Goal: Task Accomplishment & Management: Manage account settings

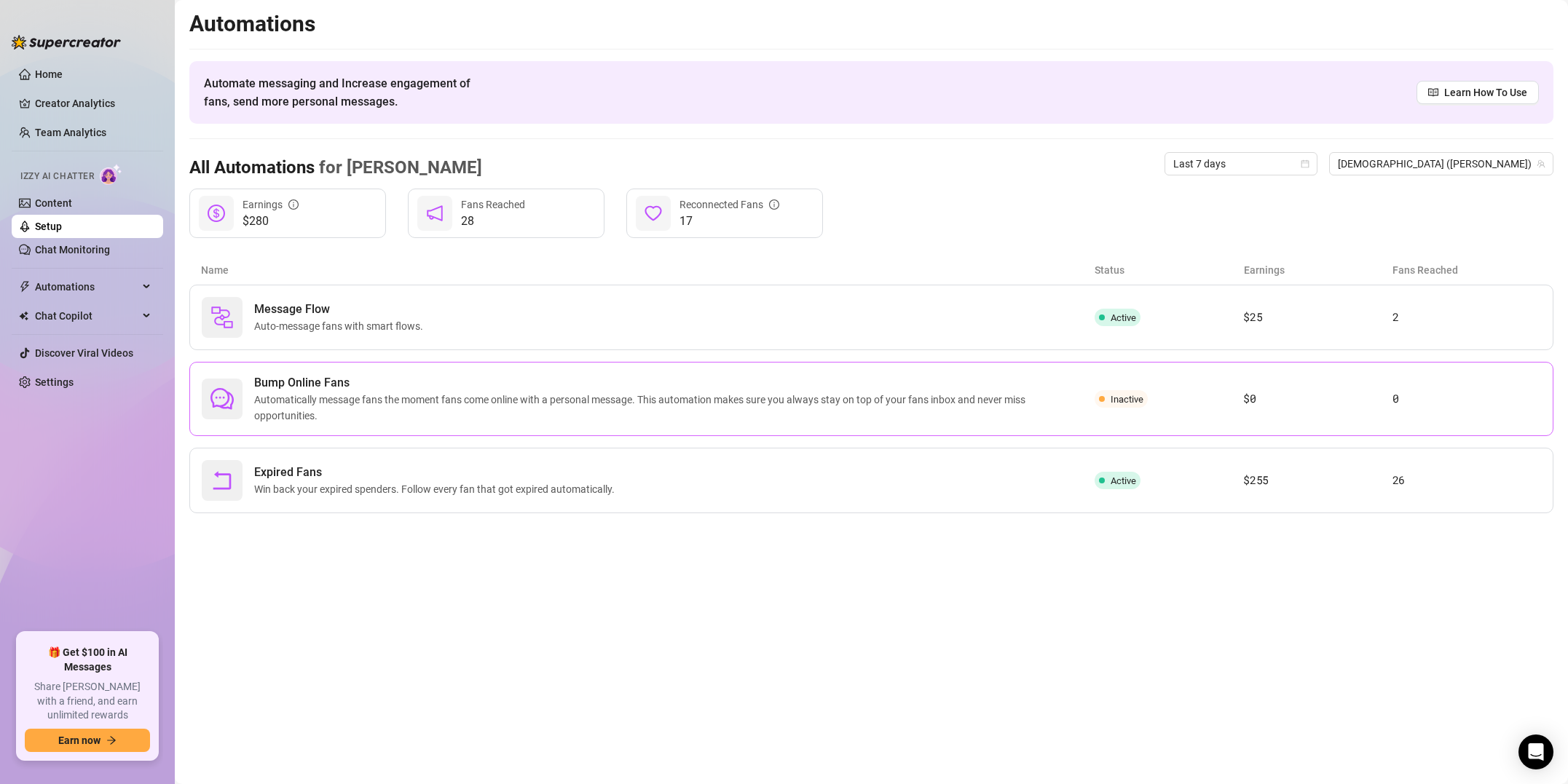
click at [367, 375] on span "Bump Online Fans" at bounding box center [674, 383] width 840 height 17
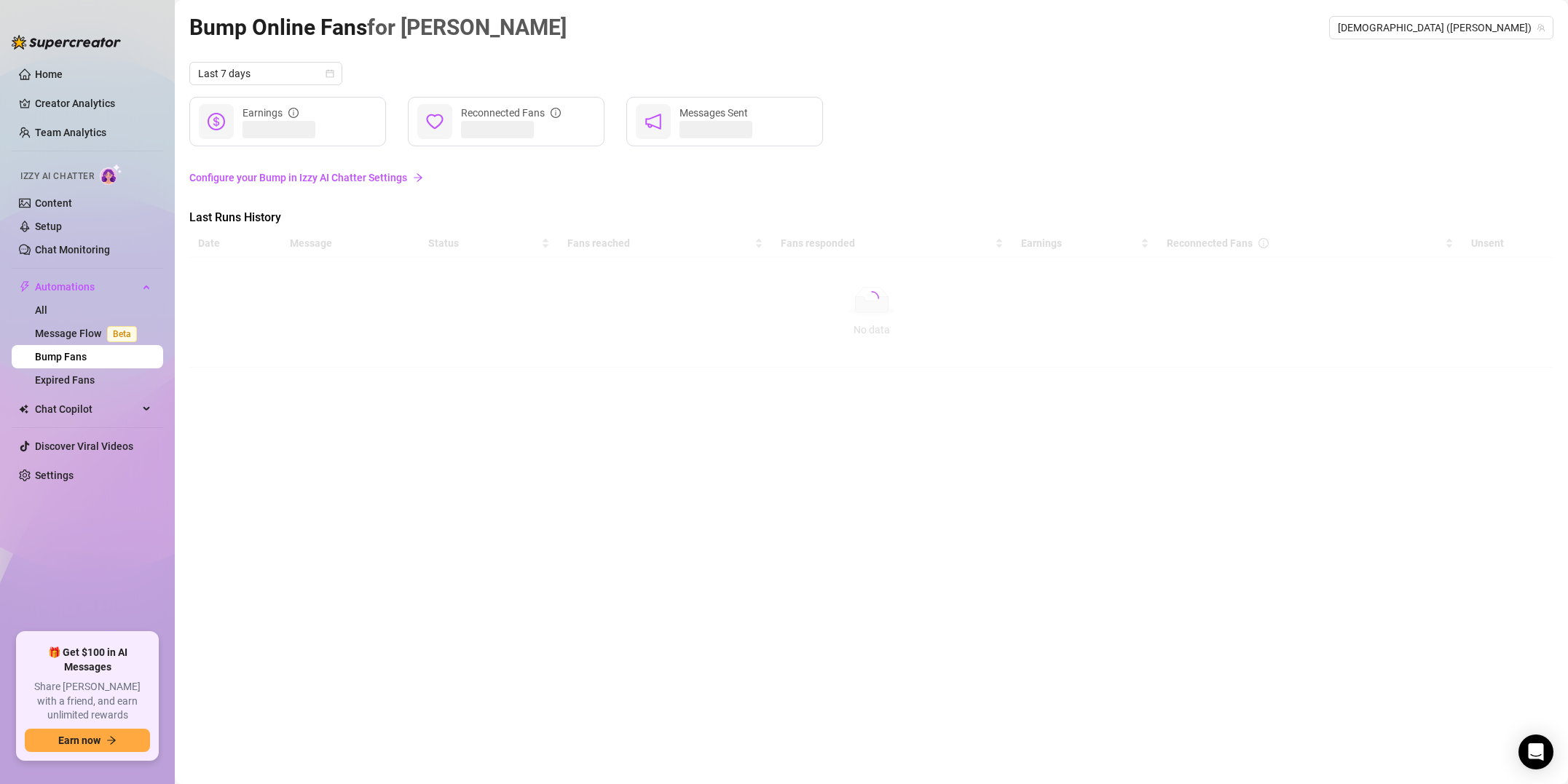
click at [359, 177] on link "Configure your Bump in Izzy AI Chatter Settings" at bounding box center [871, 178] width 1364 height 16
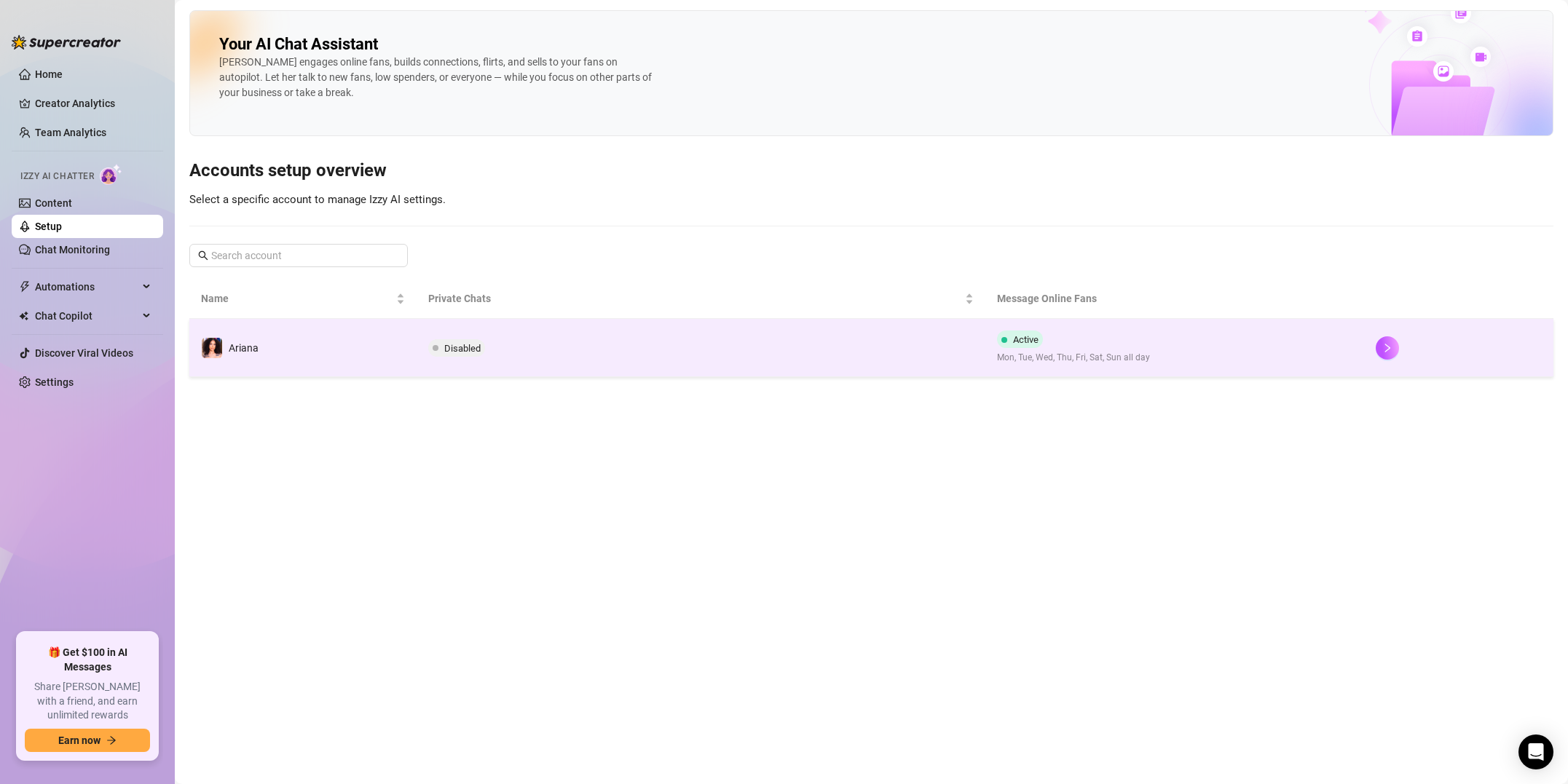
click at [1002, 346] on span at bounding box center [1004, 339] width 5 height 17
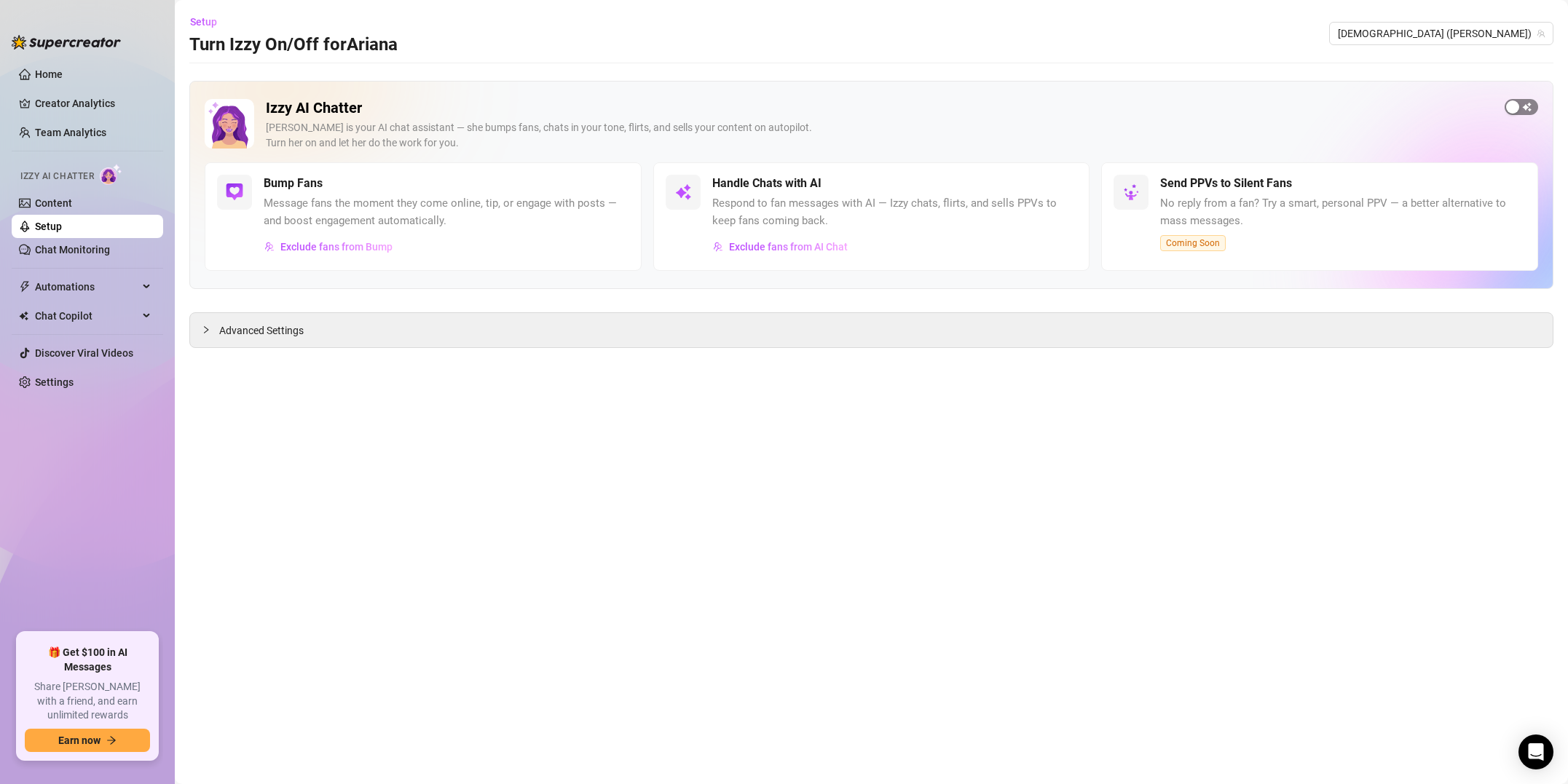
click at [1525, 104] on span "button" at bounding box center [1521, 107] width 34 height 16
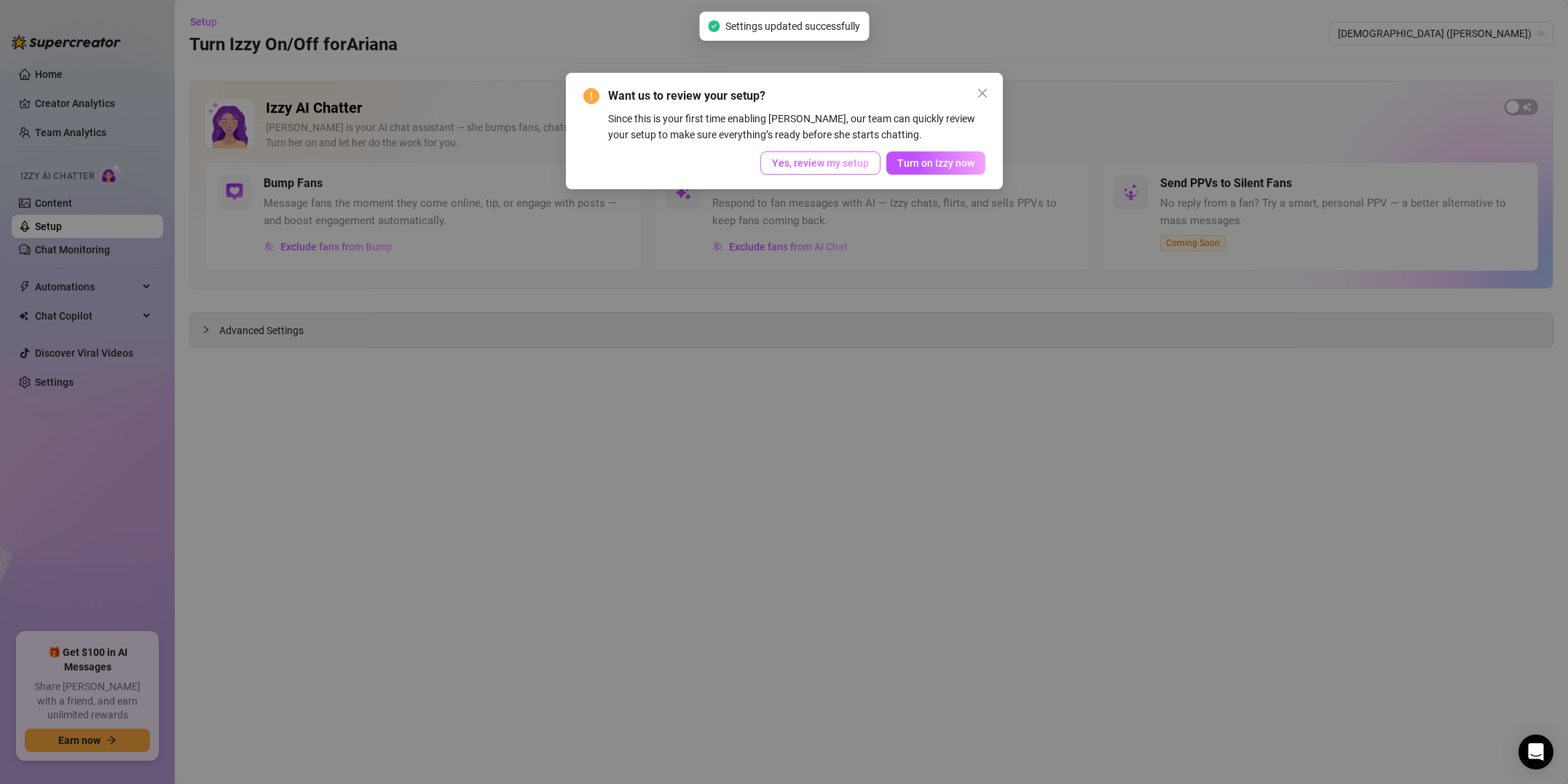
click at [826, 170] on button "Yes, review my setup" at bounding box center [820, 164] width 120 height 24
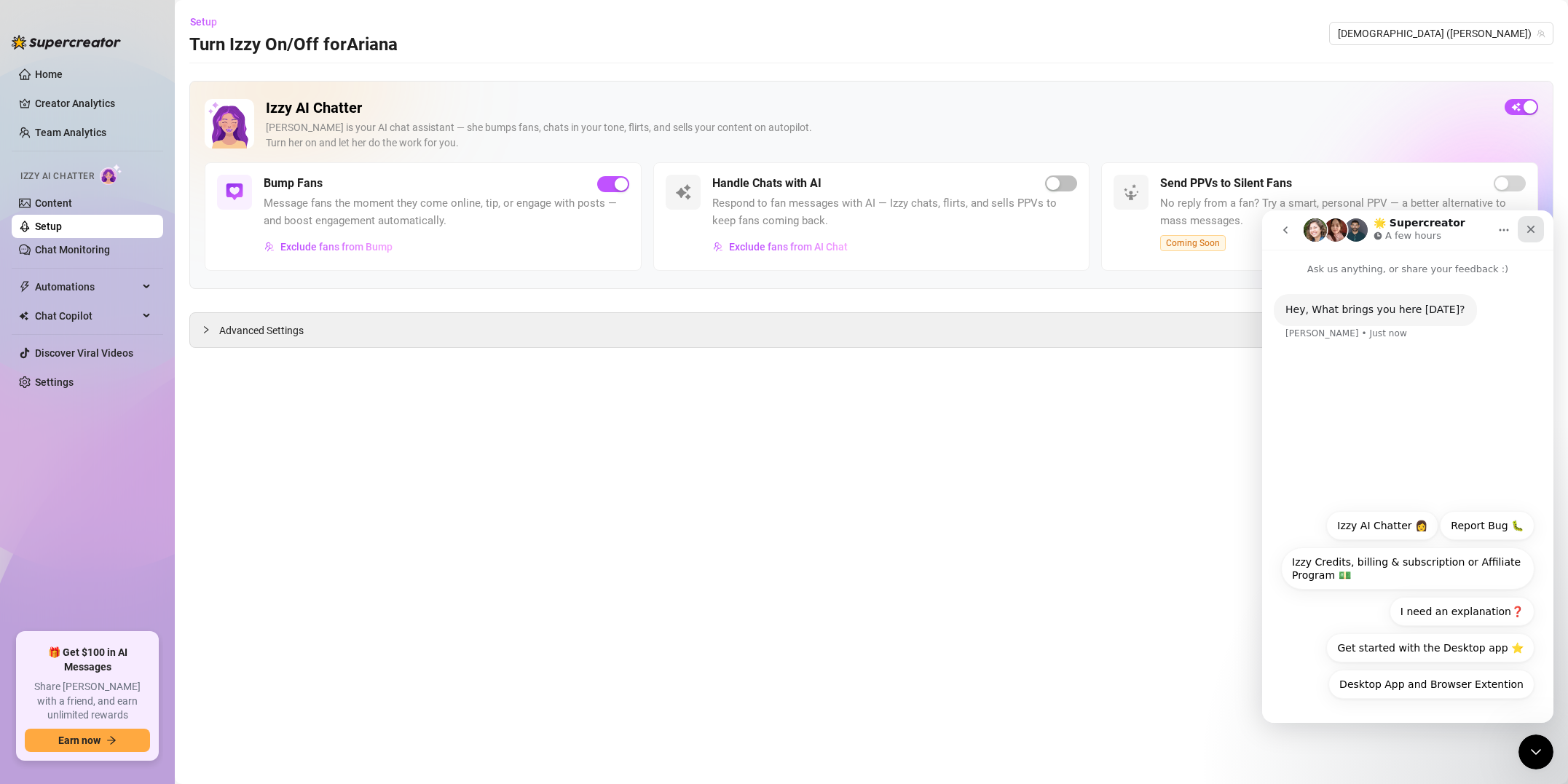
click at [1527, 232] on icon "Close" at bounding box center [1531, 229] width 8 height 8
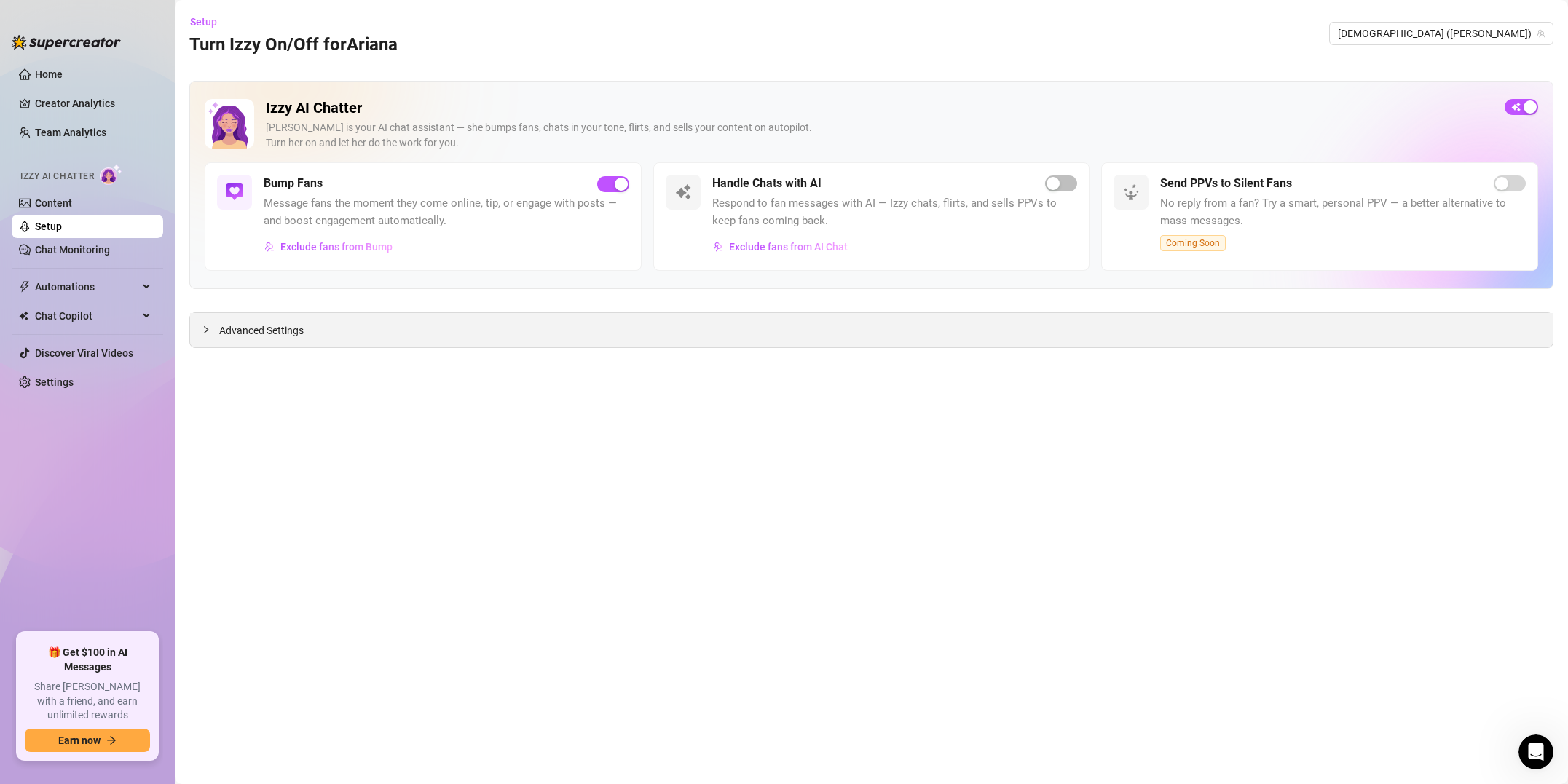
click at [232, 332] on span "Advanced Settings" at bounding box center [261, 331] width 85 height 16
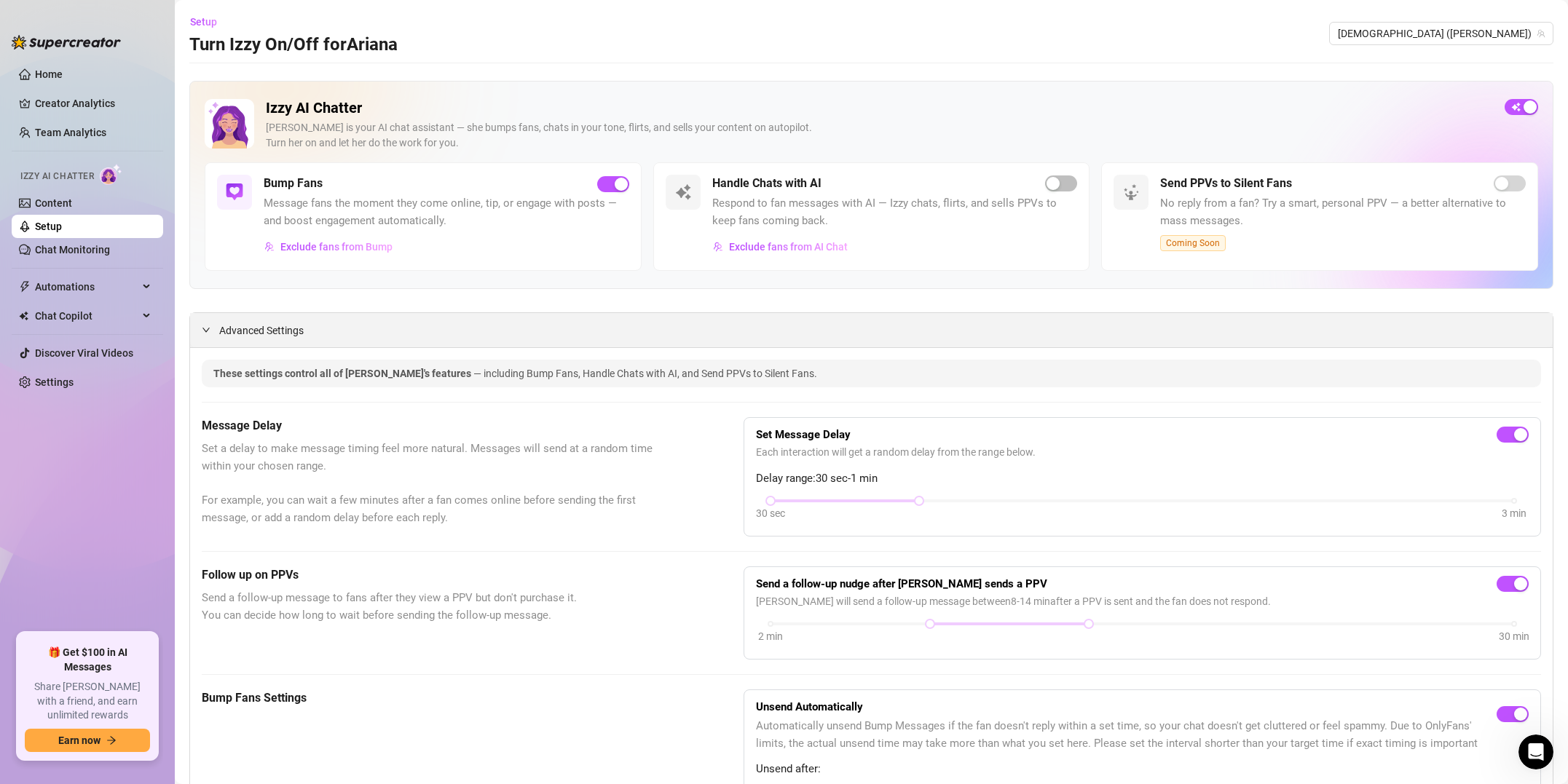
click at [232, 332] on span "Advanced Settings" at bounding box center [261, 331] width 85 height 16
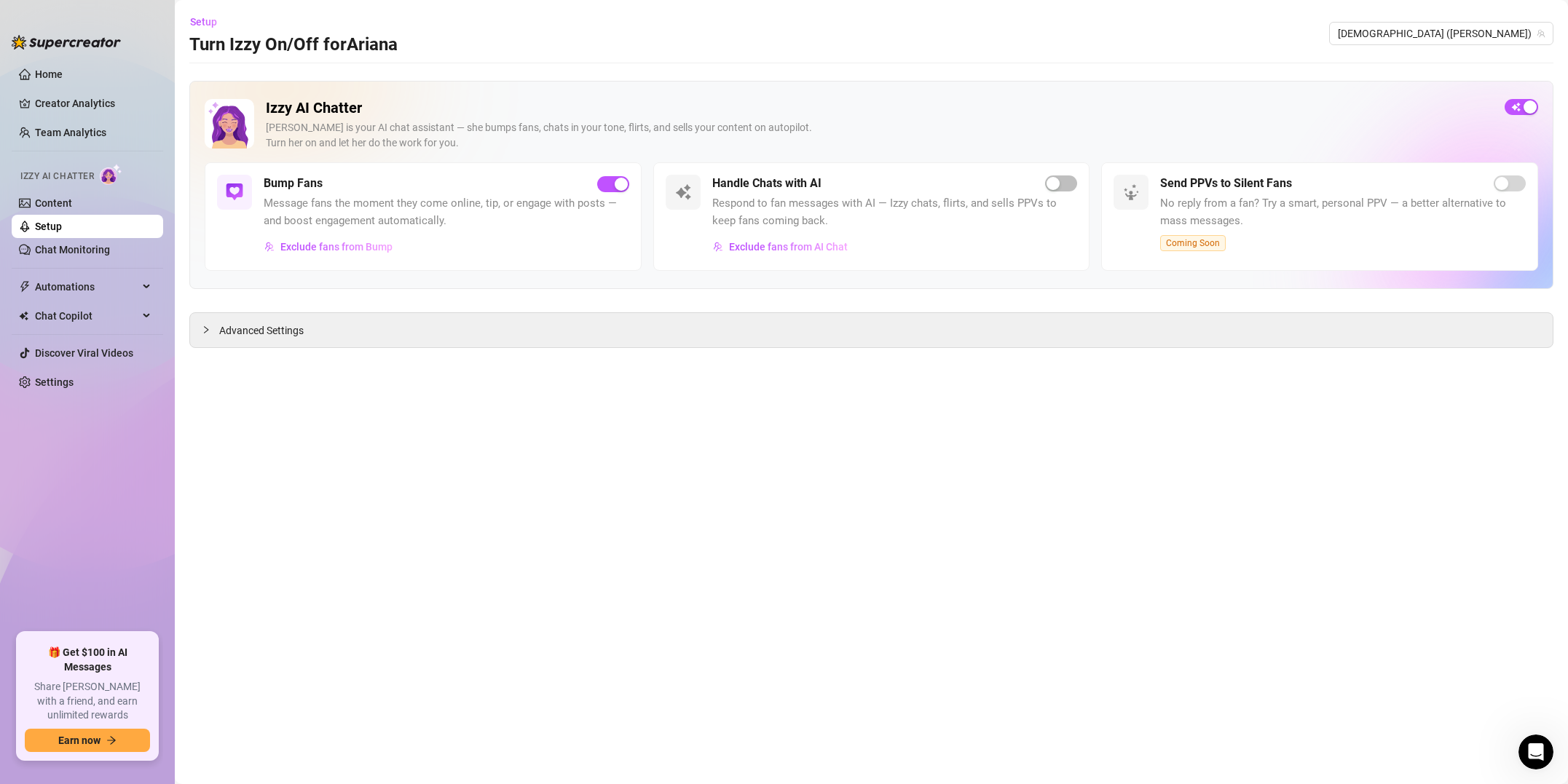
click at [376, 210] on span "Message fans the moment they come online, tip, or engage with posts — and boost…" at bounding box center [447, 213] width 366 height 35
drag, startPoint x: 346, startPoint y: 195, endPoint x: 210, endPoint y: 170, distance: 138.3
click at [300, 186] on div "Bump Fans Message fans the moment they come online, tip, or engage with posts —…" at bounding box center [447, 216] width 366 height 84
click at [229, 196] on img at bounding box center [234, 192] width 17 height 17
click at [213, 23] on span "Setup" at bounding box center [204, 22] width 27 height 12
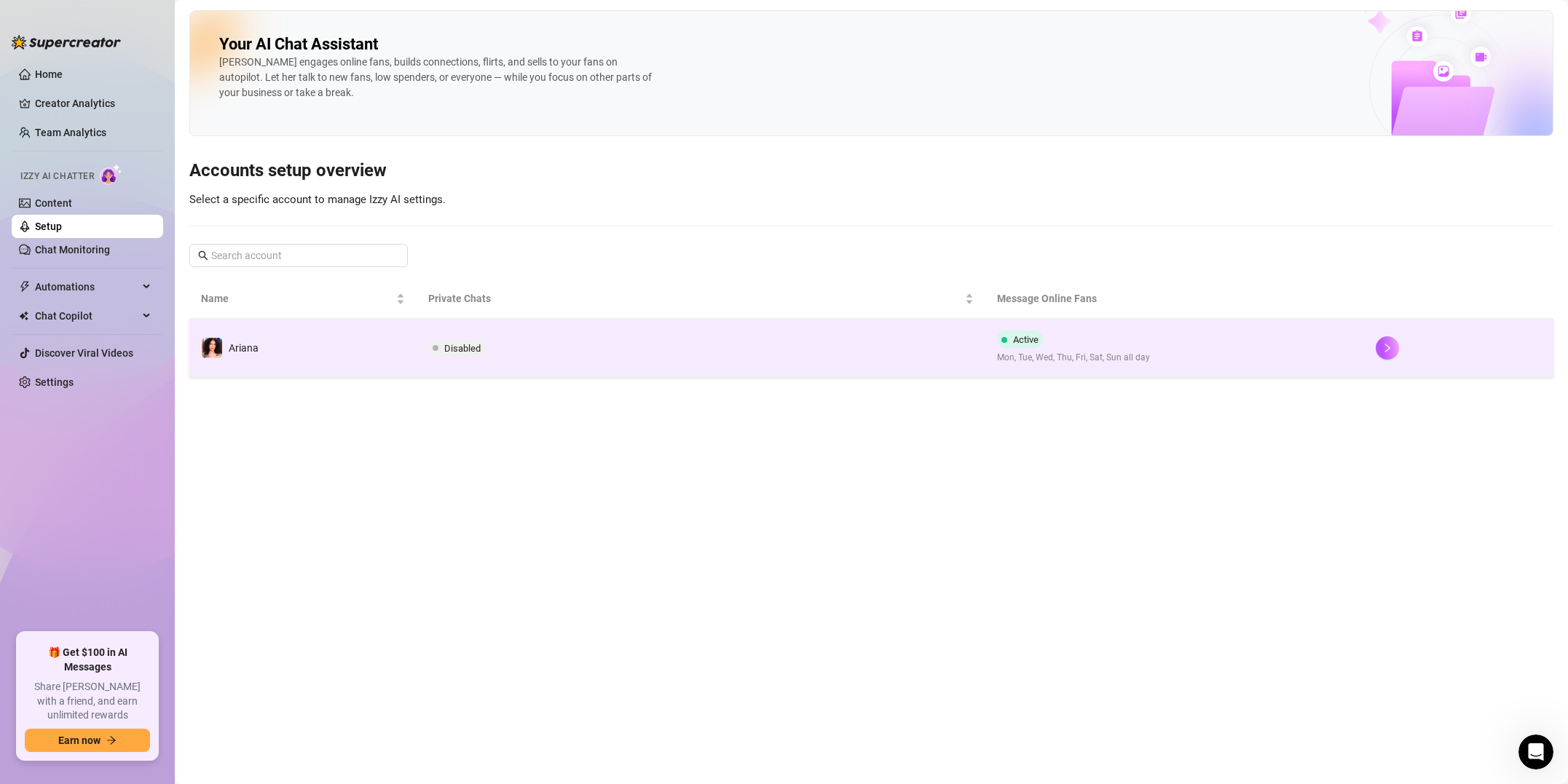
click at [498, 347] on td "Disabled" at bounding box center [700, 348] width 568 height 58
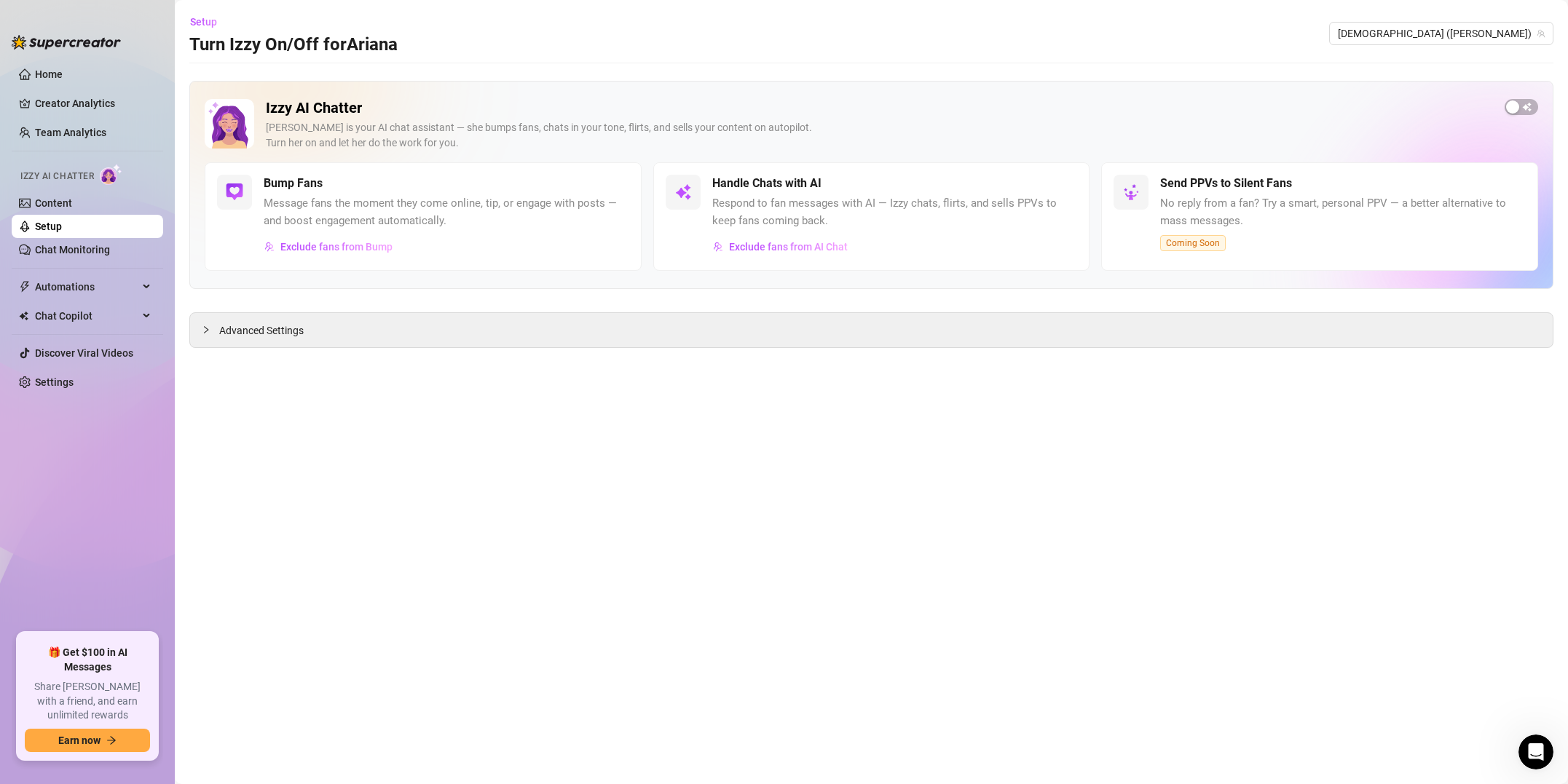
drag, startPoint x: 488, startPoint y: 261, endPoint x: 411, endPoint y: 256, distance: 77.2
click at [477, 261] on div "Bump Fans Message fans the moment they come online, tip, or engage with posts —…" at bounding box center [423, 216] width 437 height 108
click at [353, 253] on span "Exclude fans from Bump" at bounding box center [336, 246] width 112 height 12
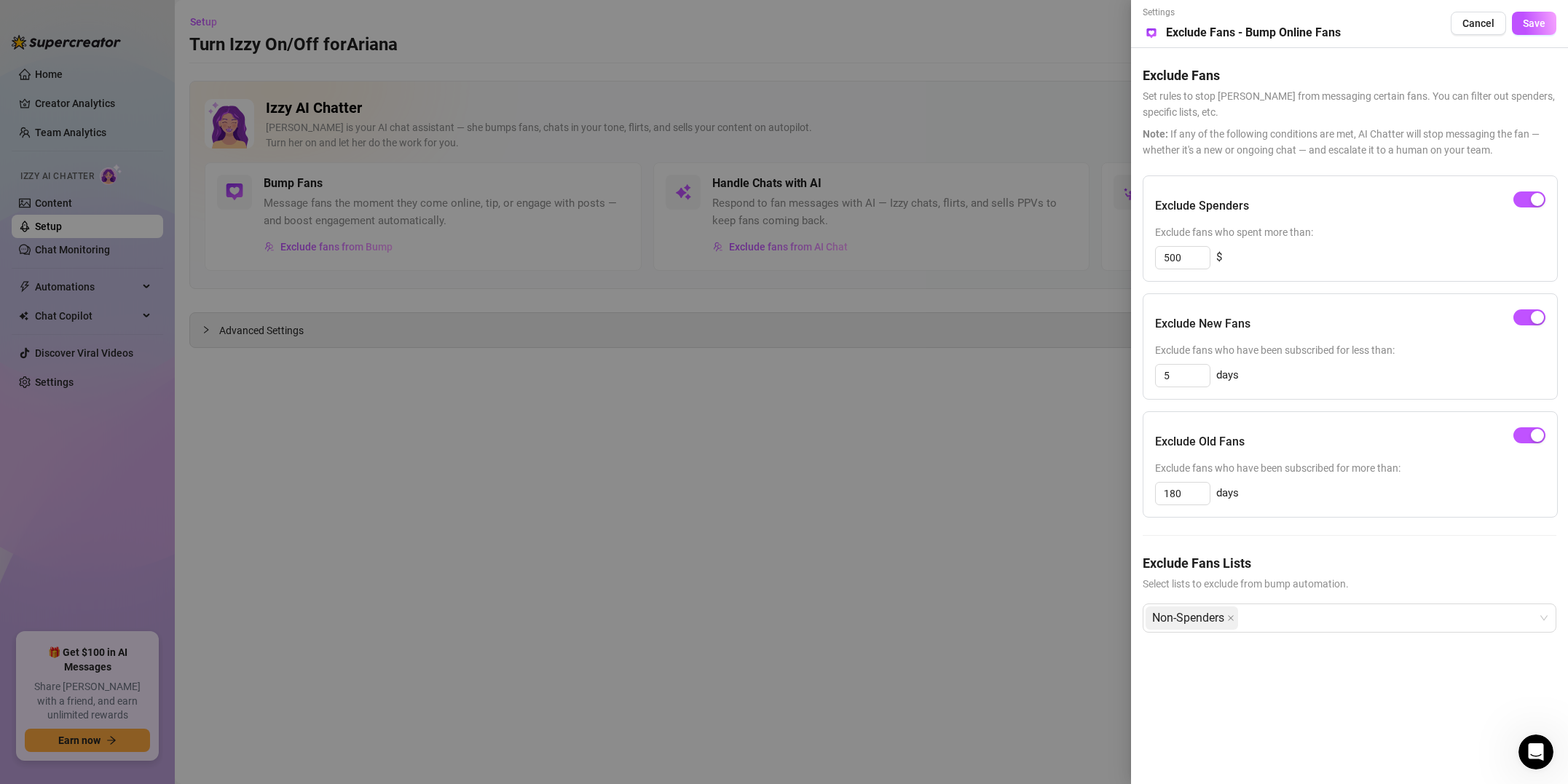
drag, startPoint x: 528, startPoint y: 462, endPoint x: 237, endPoint y: 404, distance: 296.7
click at [518, 458] on div at bounding box center [784, 392] width 1568 height 784
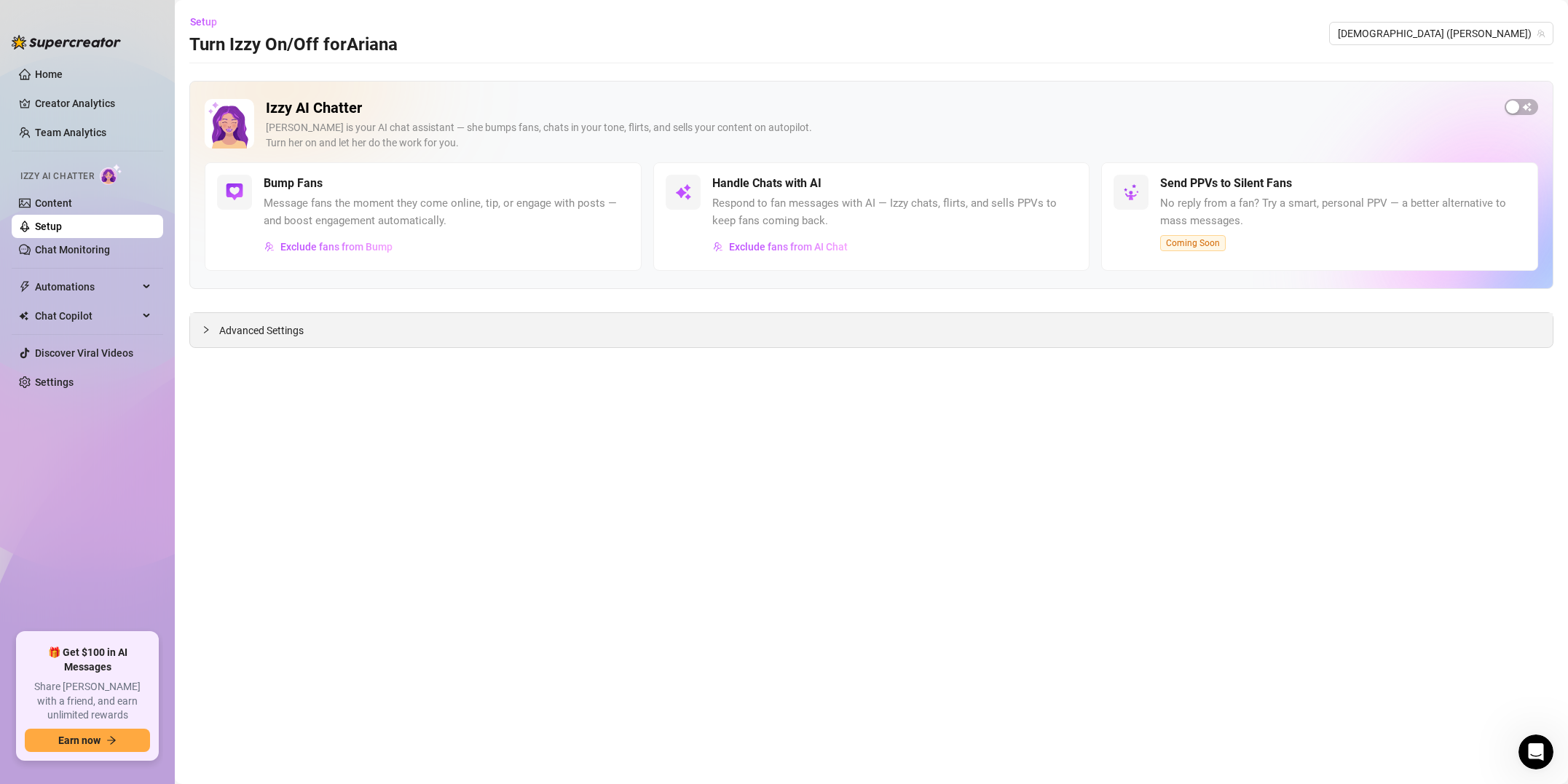
drag, startPoint x: 187, startPoint y: 342, endPoint x: 196, endPoint y: 337, distance: 10.3
click at [188, 342] on main "Setup Turn Izzy On/Off for [PERSON_NAME] ([PERSON_NAME]) Izzy AI Chatter [PERSO…" at bounding box center [871, 392] width 1393 height 784
click at [199, 335] on div "Advanced Settings" at bounding box center [871, 330] width 1362 height 35
click at [208, 328] on icon "collapsed" at bounding box center [206, 330] width 9 height 9
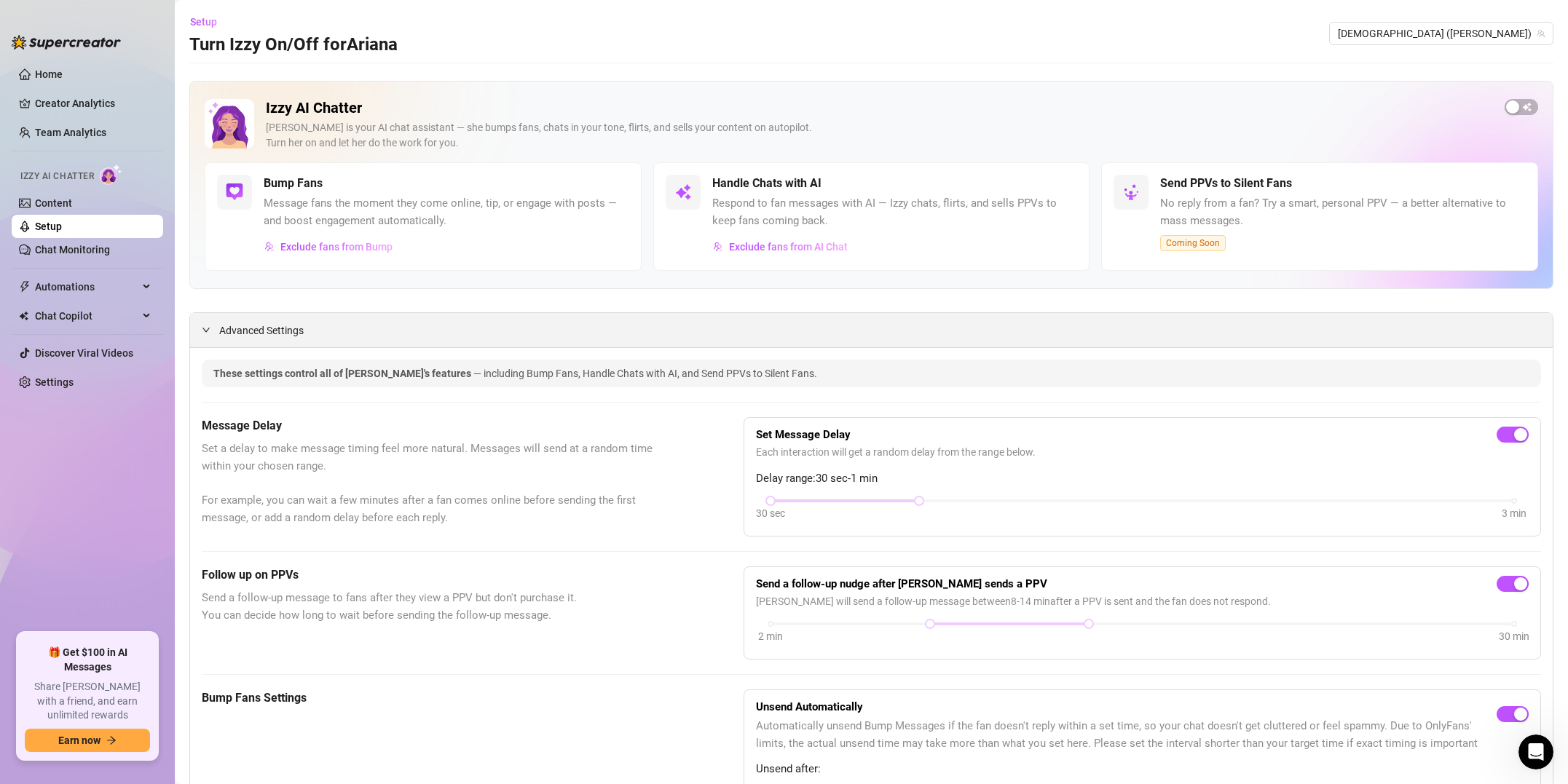
click at [242, 333] on span "Advanced Settings" at bounding box center [261, 331] width 85 height 16
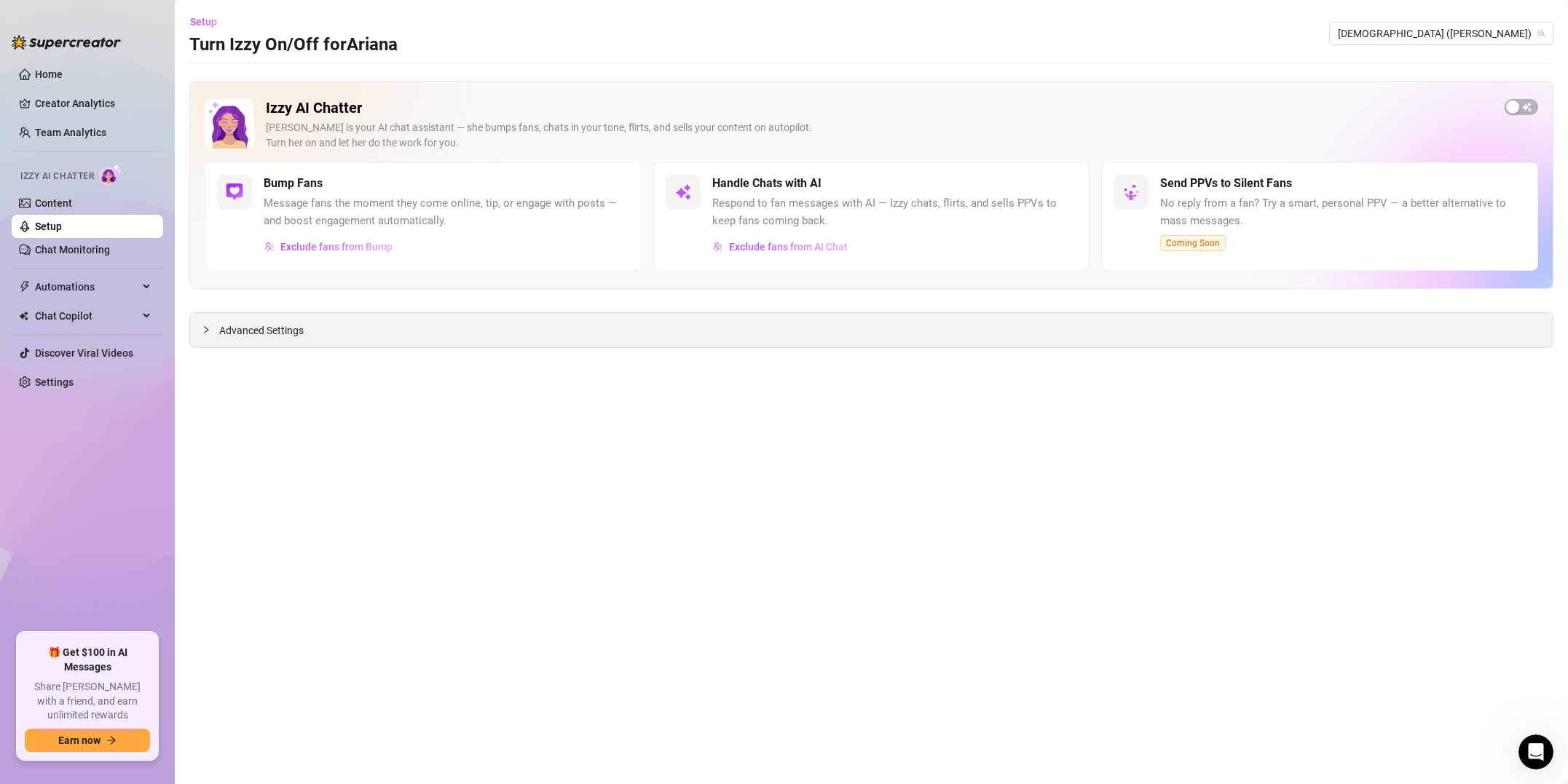
click at [242, 333] on span "Advanced Settings" at bounding box center [261, 331] width 85 height 16
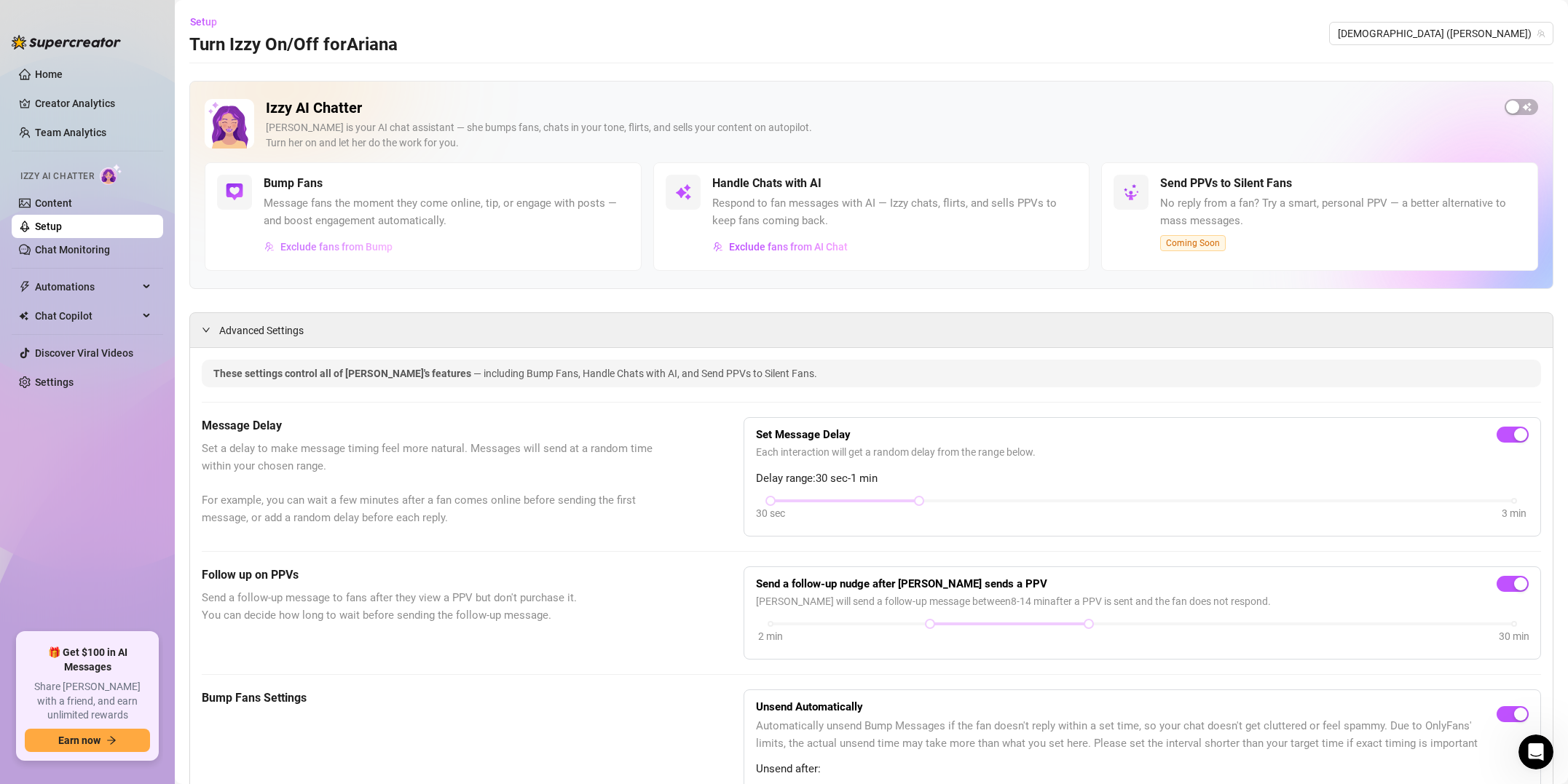
click at [319, 248] on span "Exclude fans from Bump" at bounding box center [336, 246] width 112 height 12
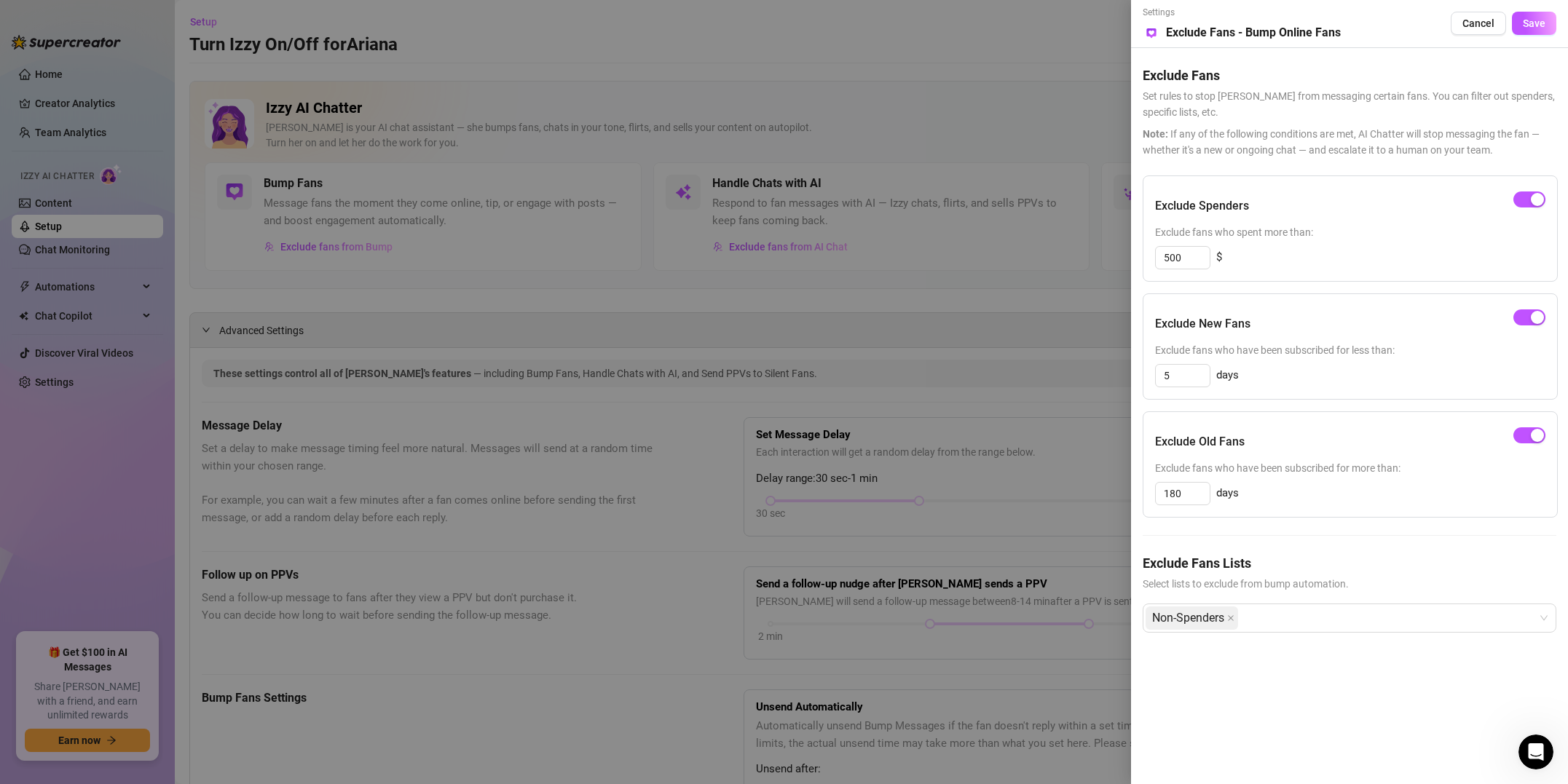
click at [919, 122] on div at bounding box center [784, 392] width 1568 height 784
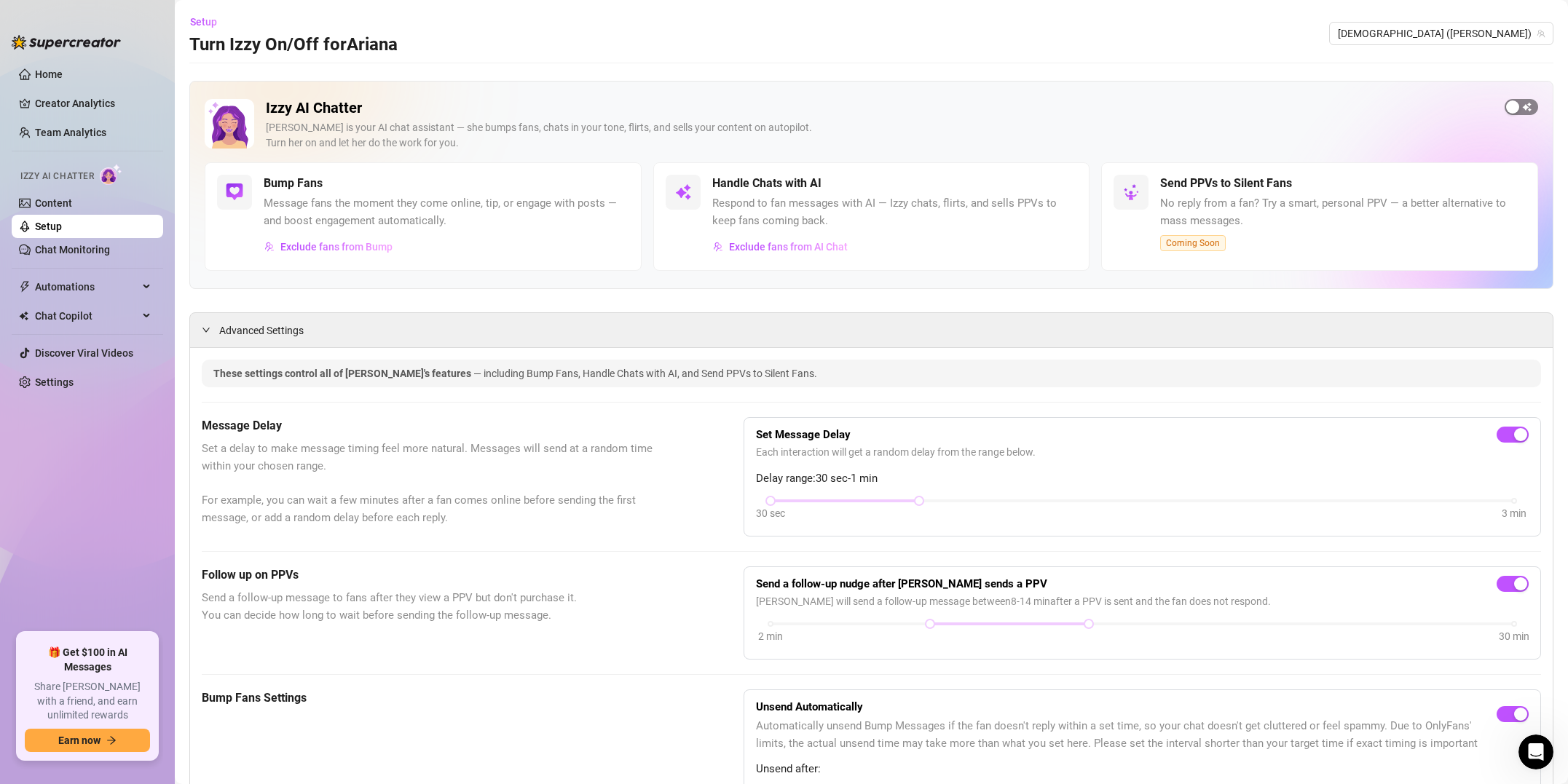
click at [1512, 107] on div "button" at bounding box center [1513, 106] width 13 height 13
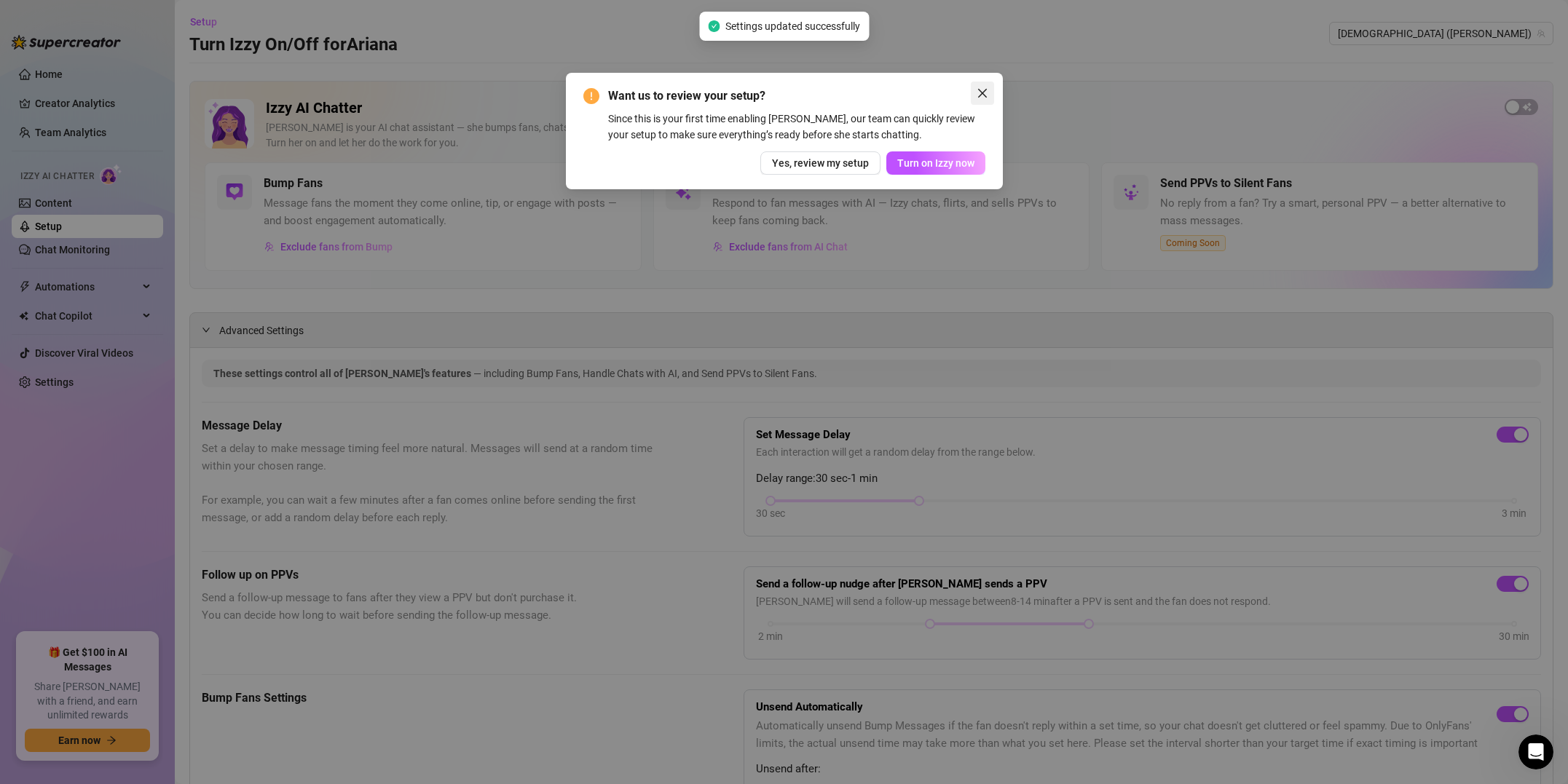
click at [990, 96] on span "Close" at bounding box center [982, 93] width 24 height 12
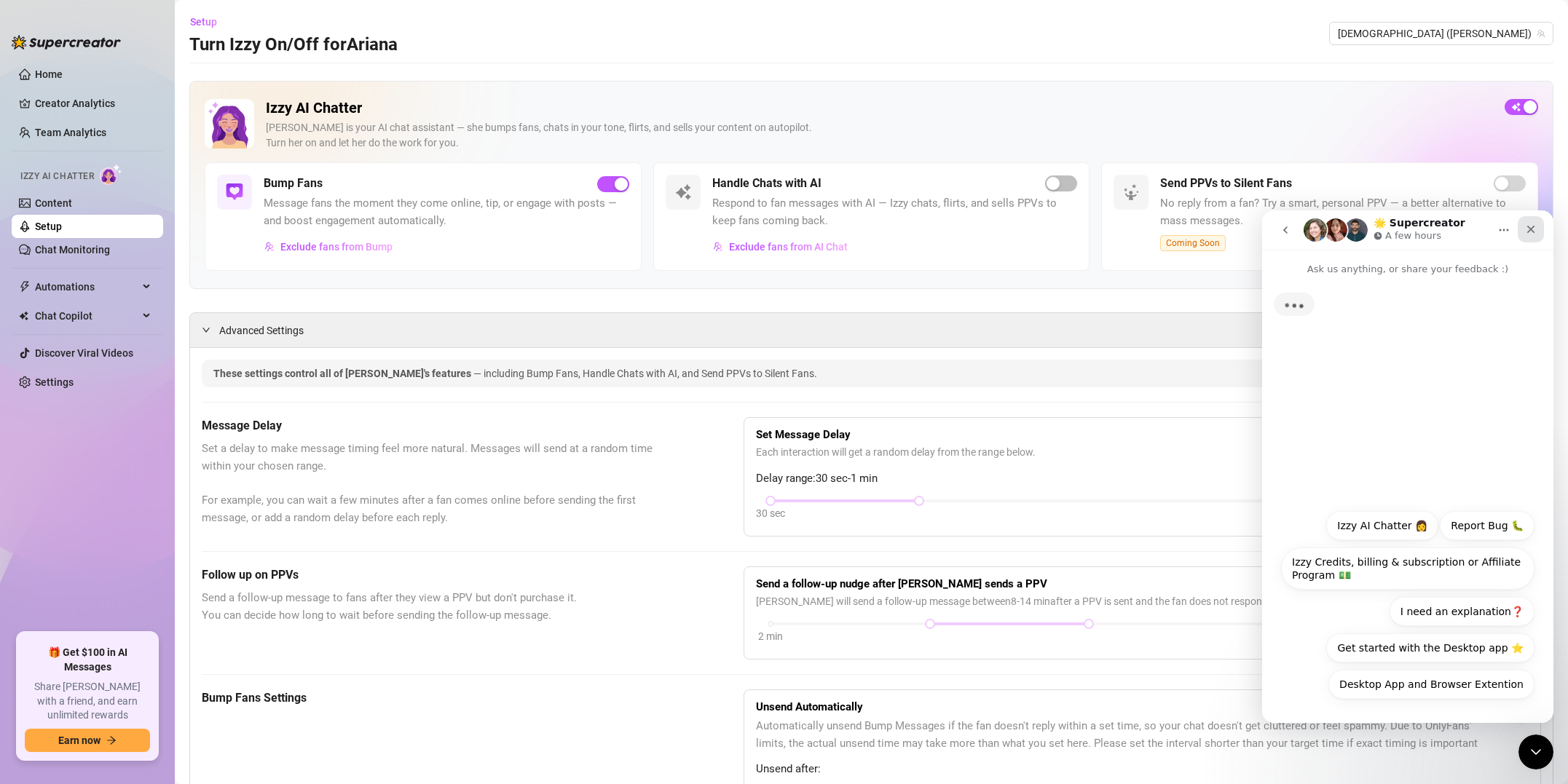
click at [1539, 231] on div "Close" at bounding box center [1531, 229] width 26 height 26
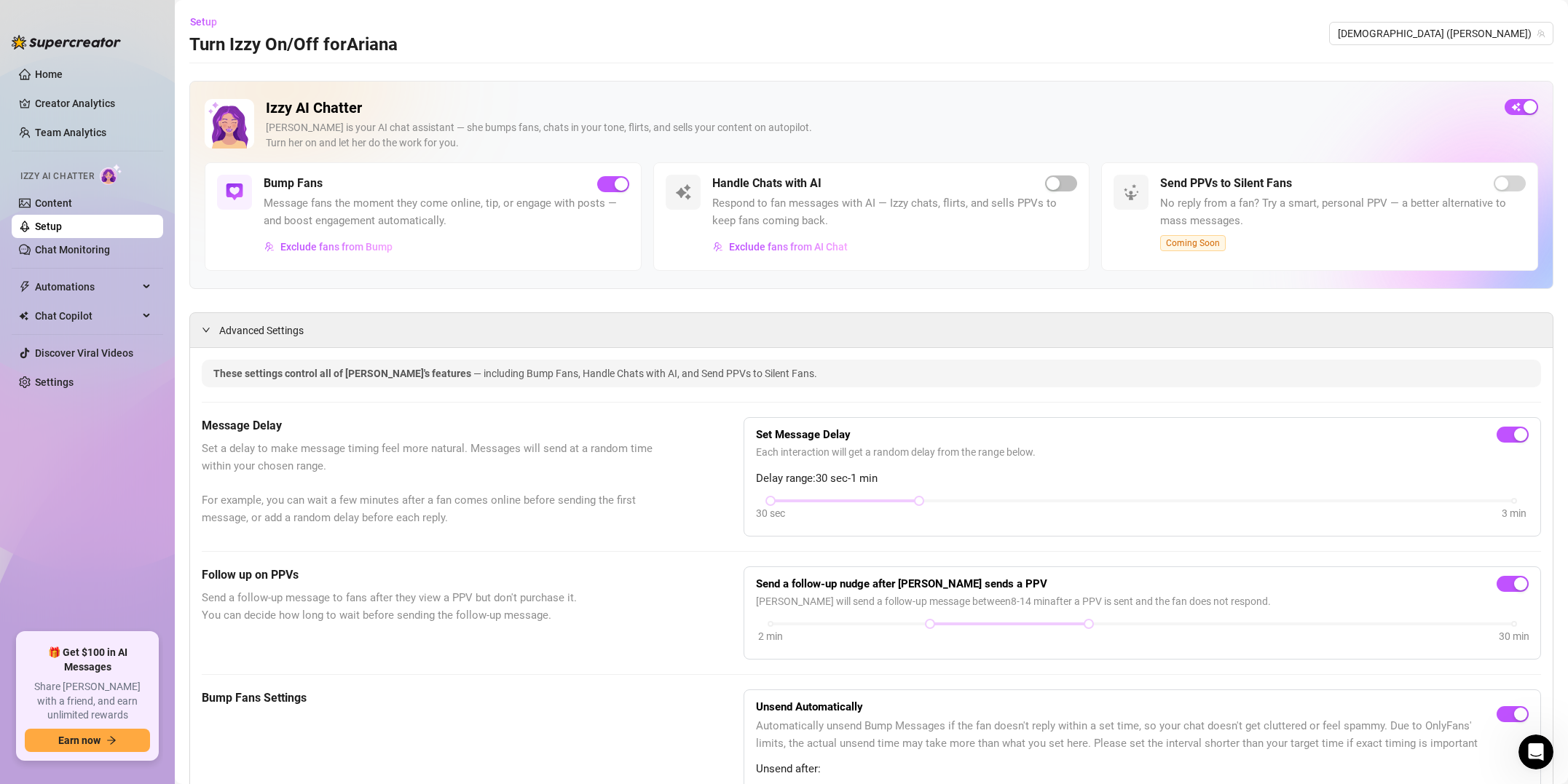
click at [435, 189] on div "Bump Fans" at bounding box center [447, 183] width 366 height 17
click at [213, 20] on span "Setup" at bounding box center [204, 22] width 27 height 12
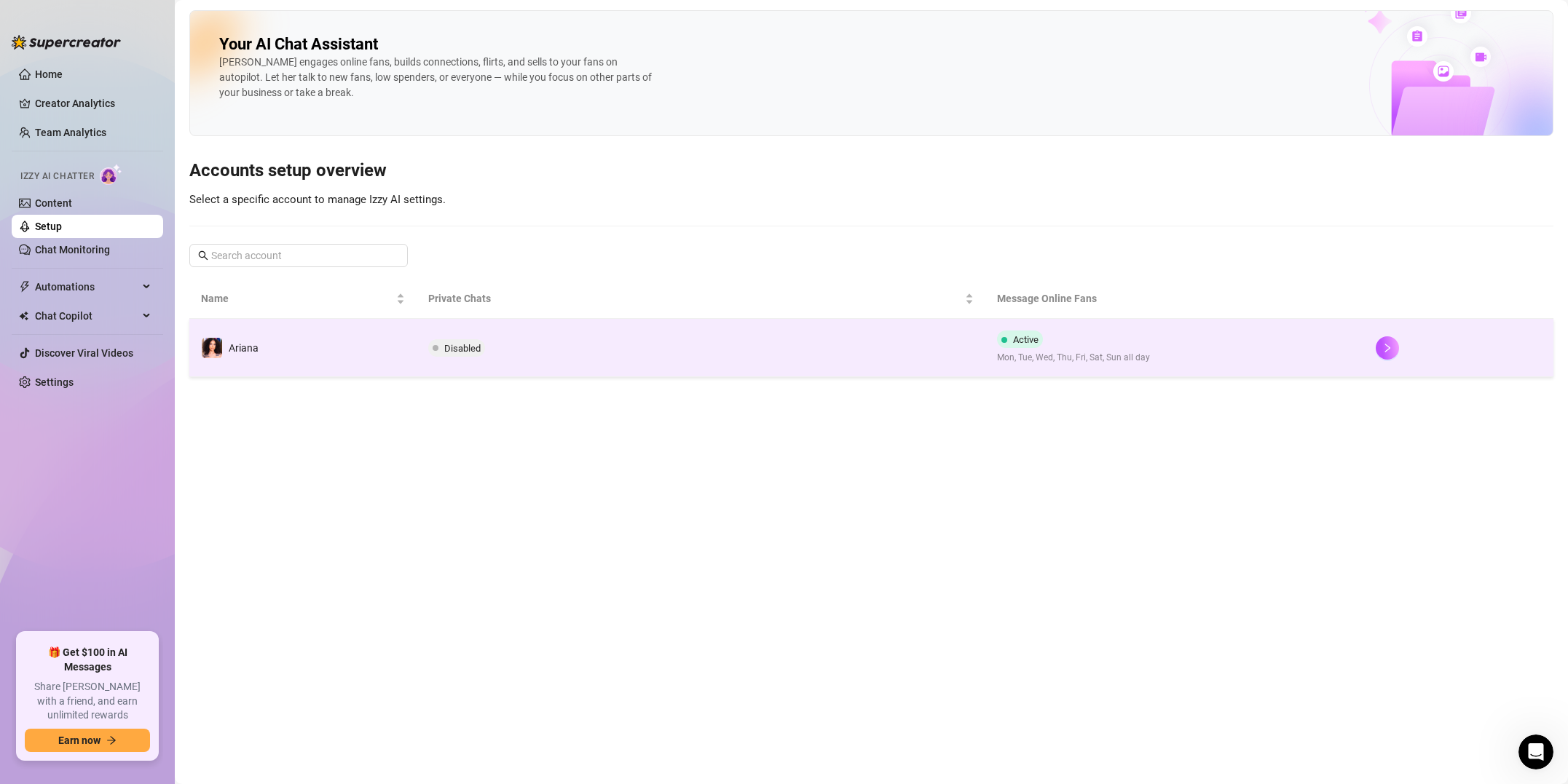
click at [473, 351] on span "Disabled" at bounding box center [462, 348] width 36 height 11
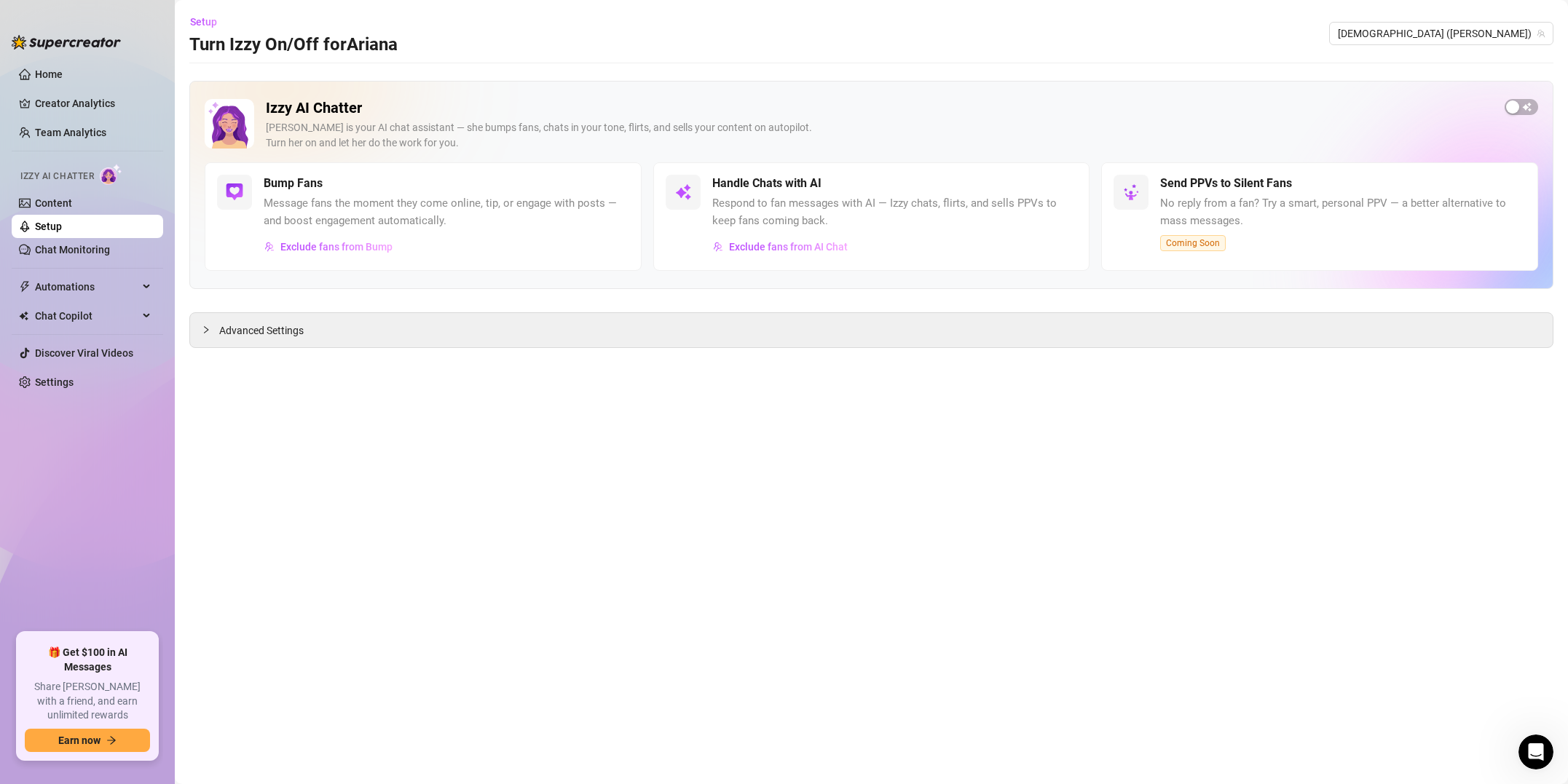
click at [397, 237] on div "Exclude fans from Bump" at bounding box center [447, 247] width 366 height 24
click at [302, 244] on span "Exclude fans from Bump" at bounding box center [336, 246] width 112 height 12
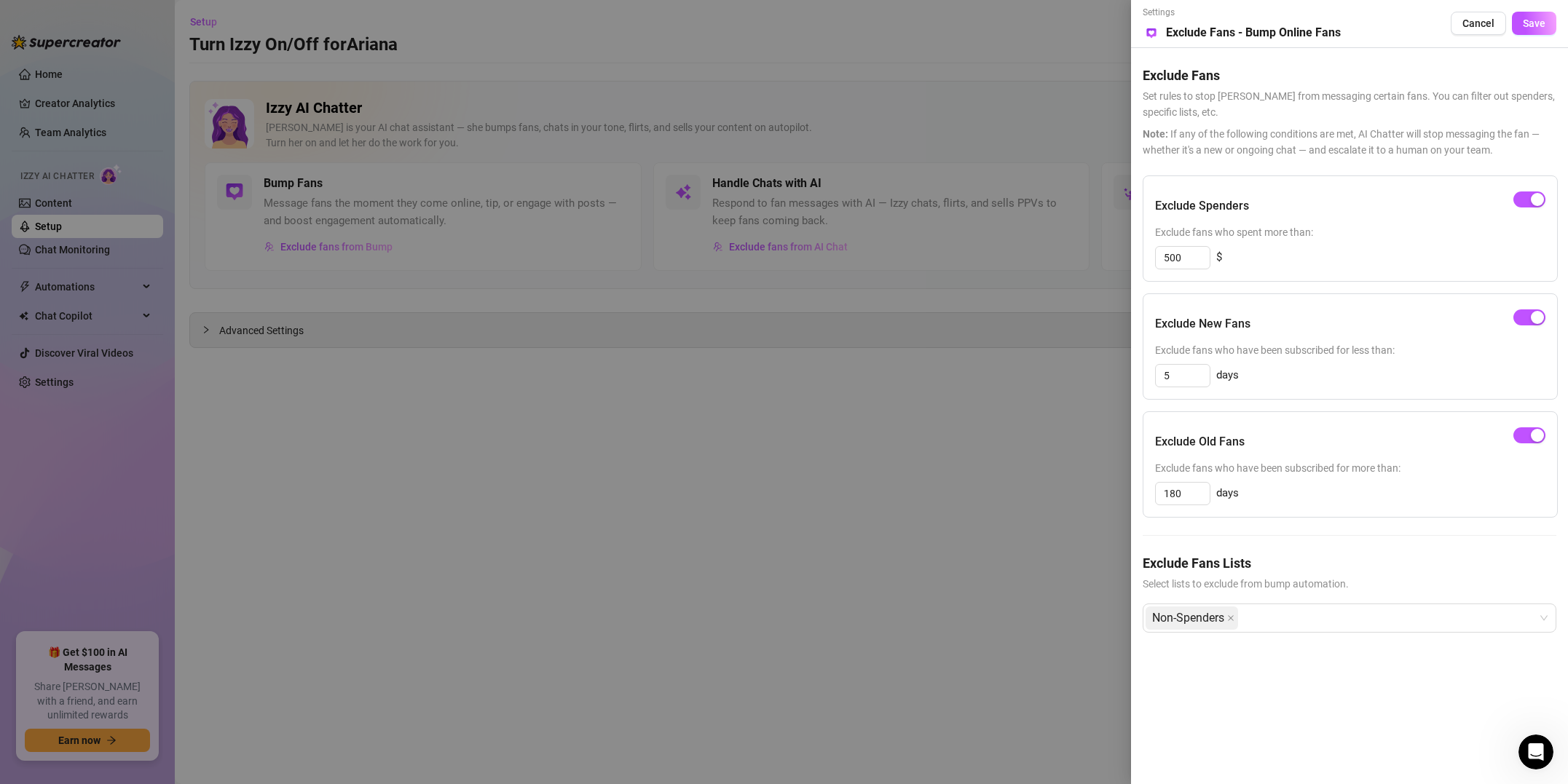
click at [338, 207] on div at bounding box center [784, 392] width 1568 height 784
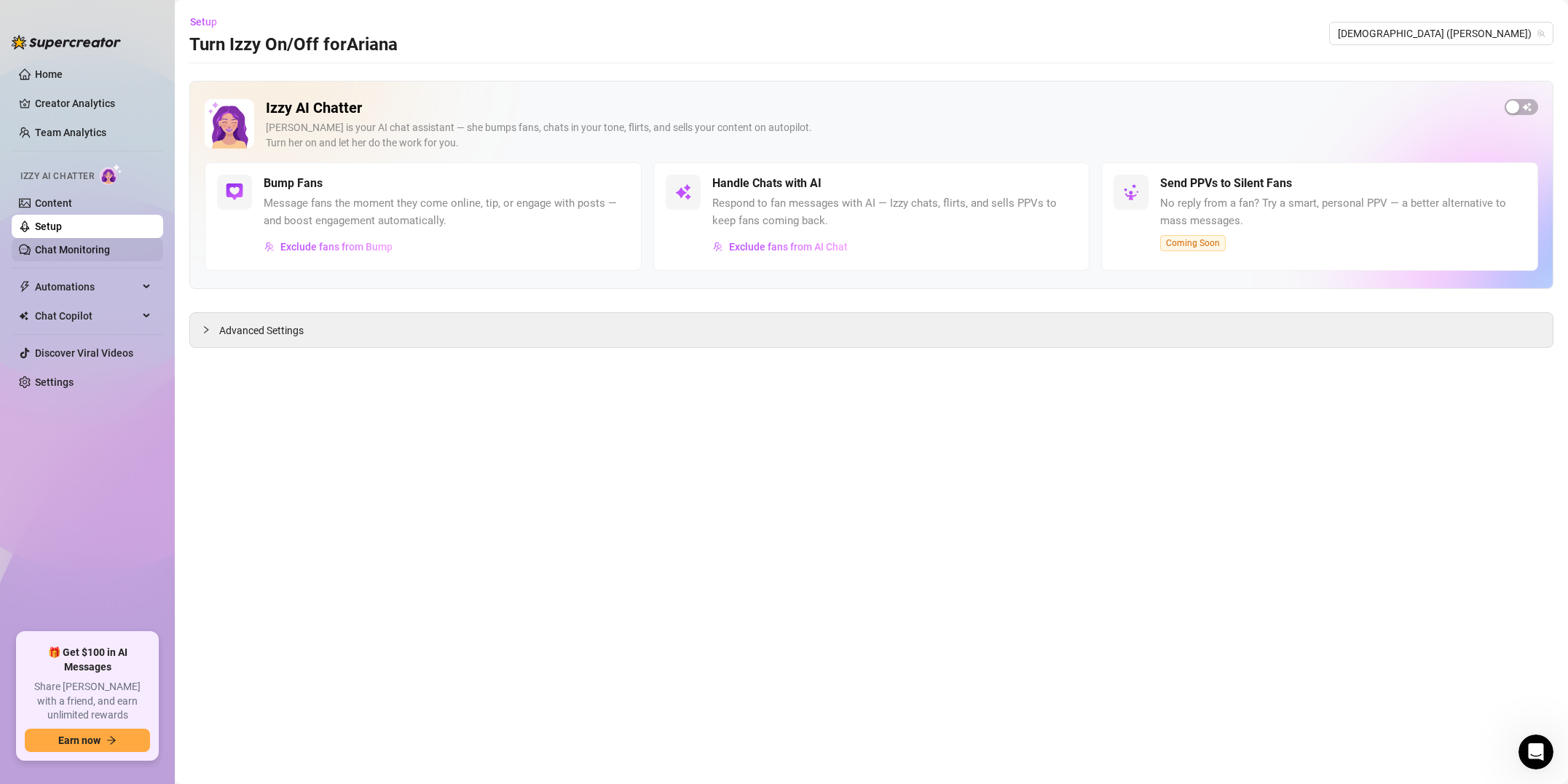
click at [95, 254] on link "Chat Monitoring" at bounding box center [72, 249] width 75 height 12
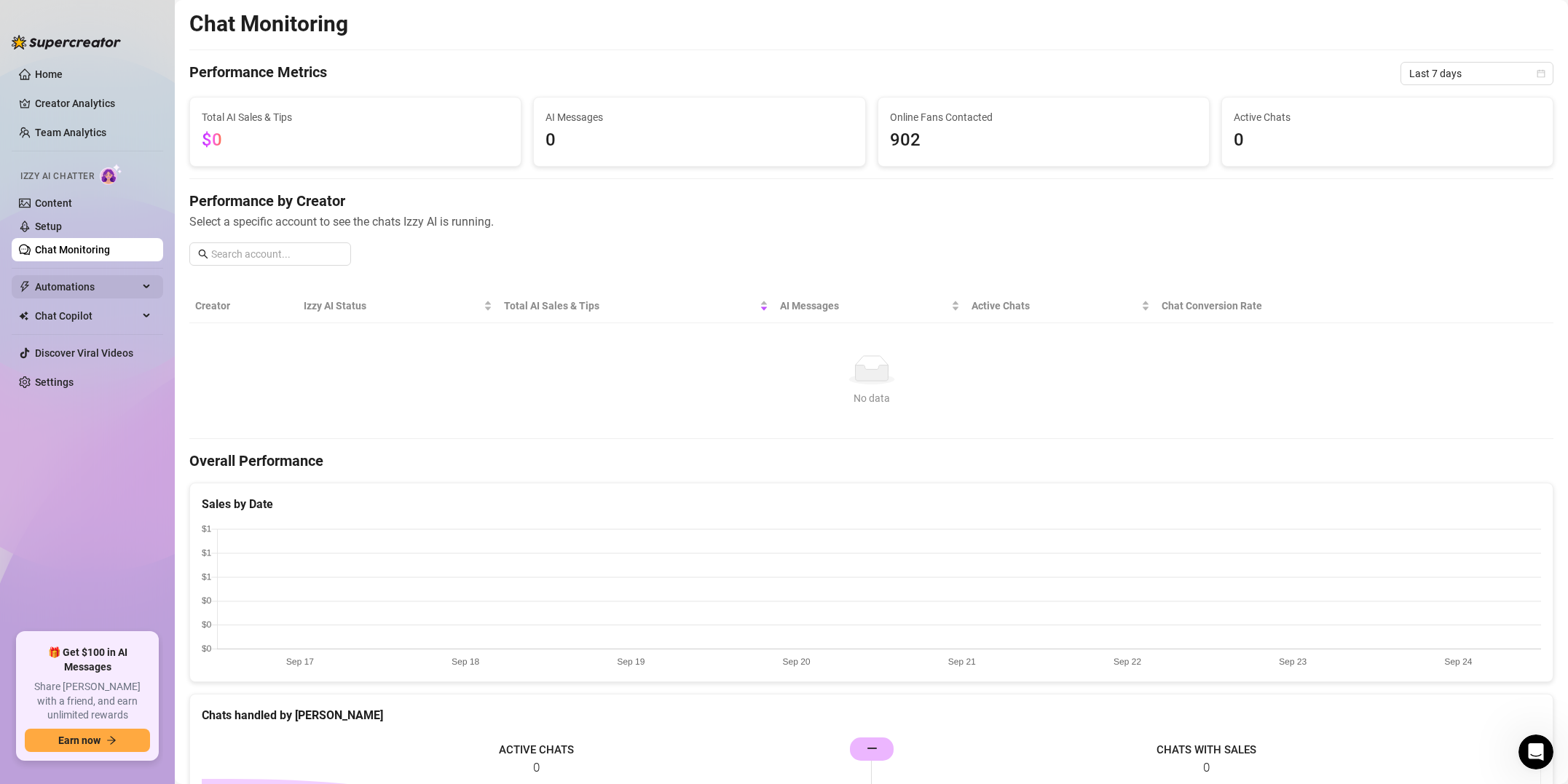
click at [113, 286] on span "Automations" at bounding box center [86, 287] width 104 height 24
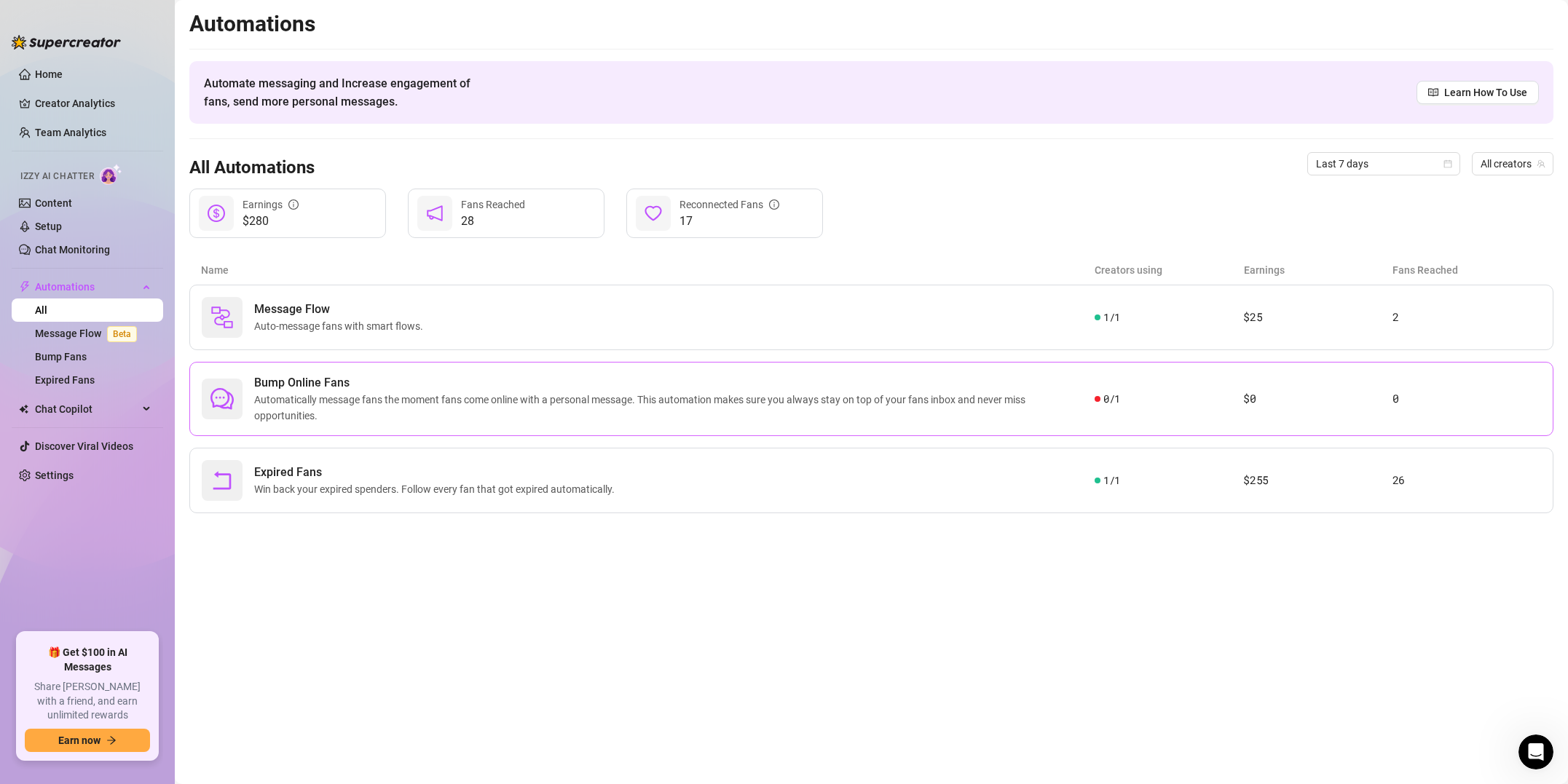
click at [487, 395] on span "Automatically message fans the moment fans come online with a personal message.…" at bounding box center [674, 407] width 840 height 32
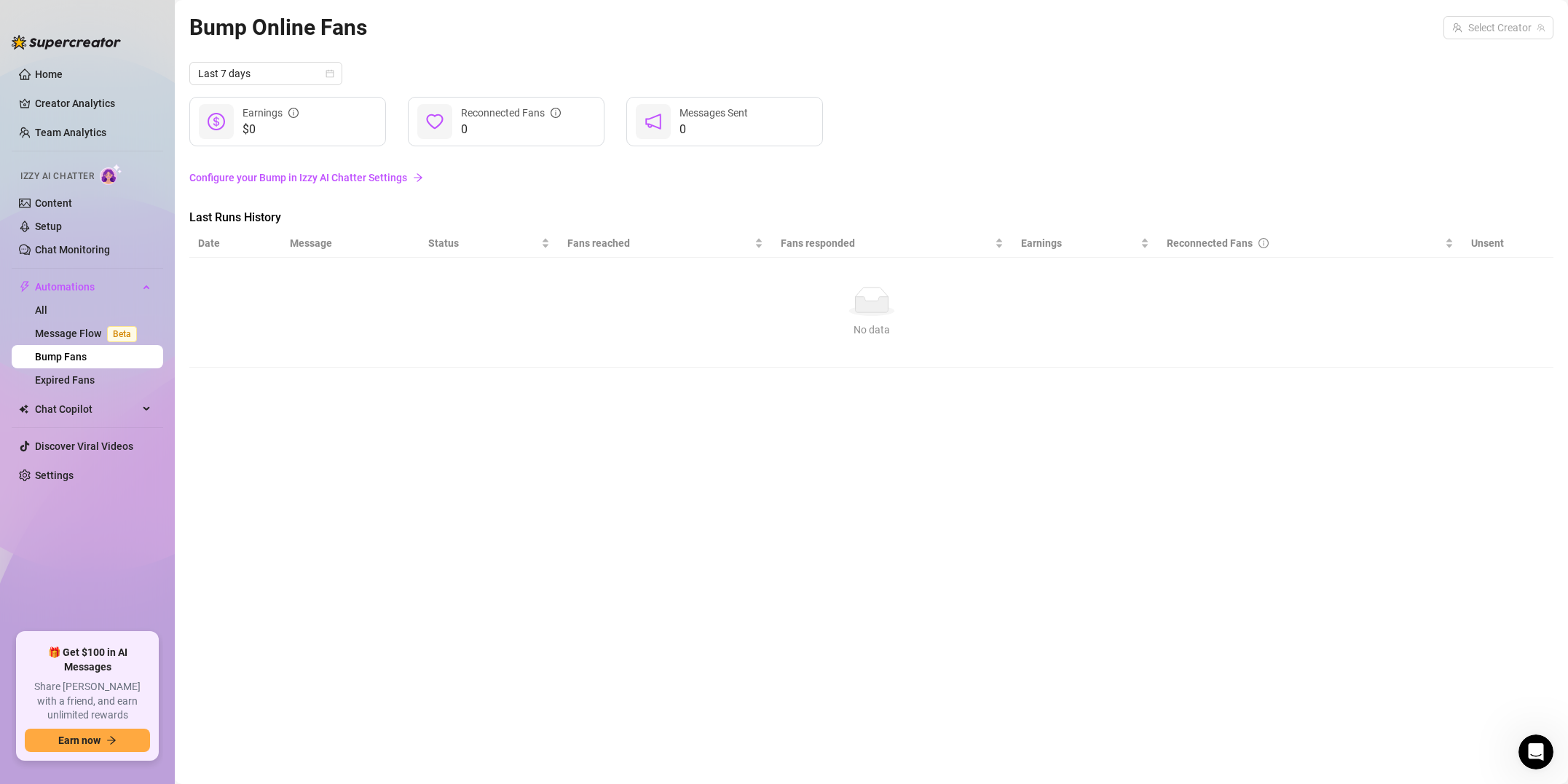
click at [229, 181] on link "Configure your Bump in Izzy AI Chatter Settings" at bounding box center [871, 178] width 1364 height 16
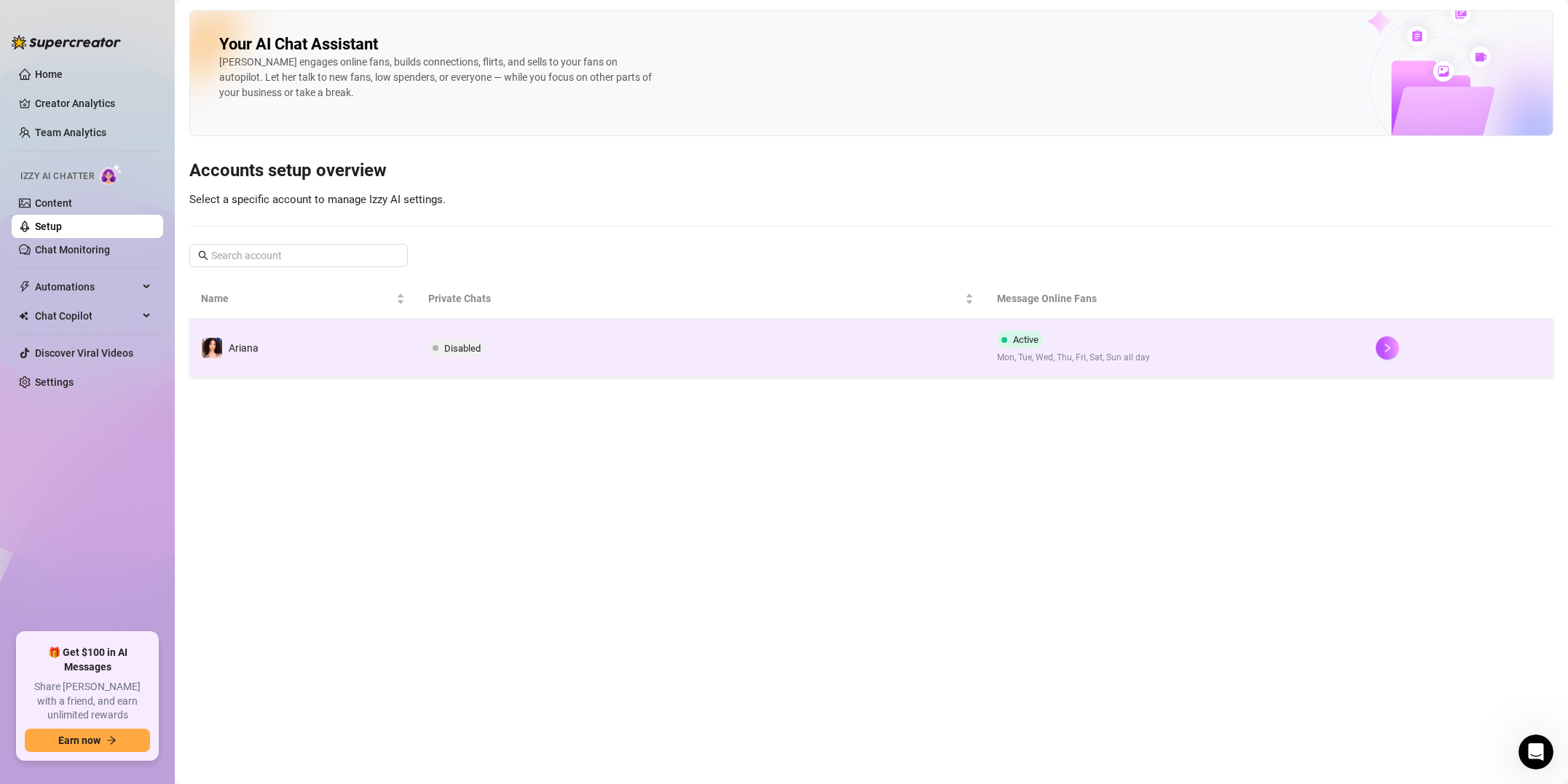
click at [480, 357] on td "Disabled" at bounding box center [700, 348] width 568 height 58
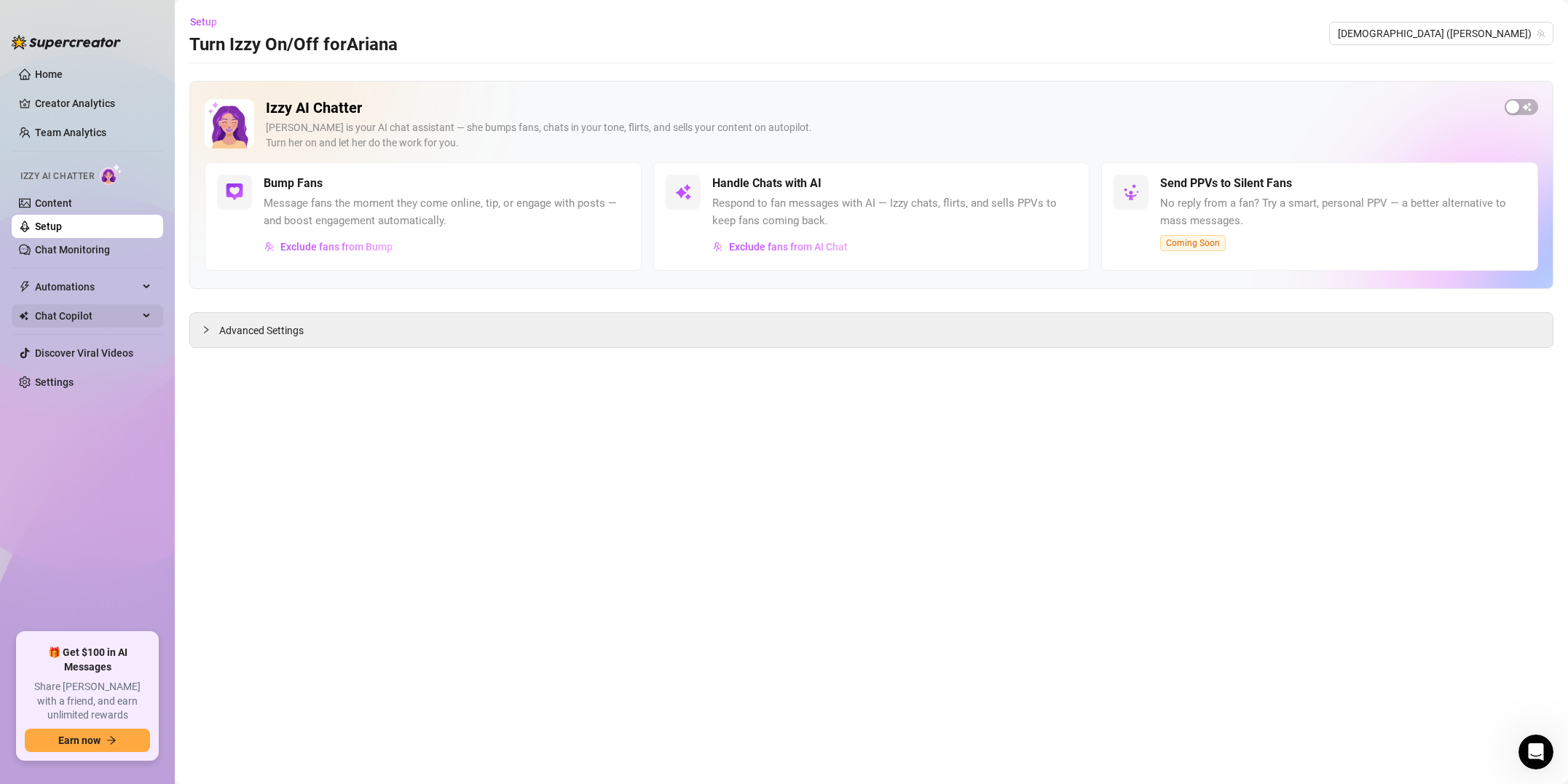
drag, startPoint x: 71, startPoint y: 297, endPoint x: 71, endPoint y: 310, distance: 13.0
click at [71, 297] on span "Automations" at bounding box center [86, 287] width 104 height 24
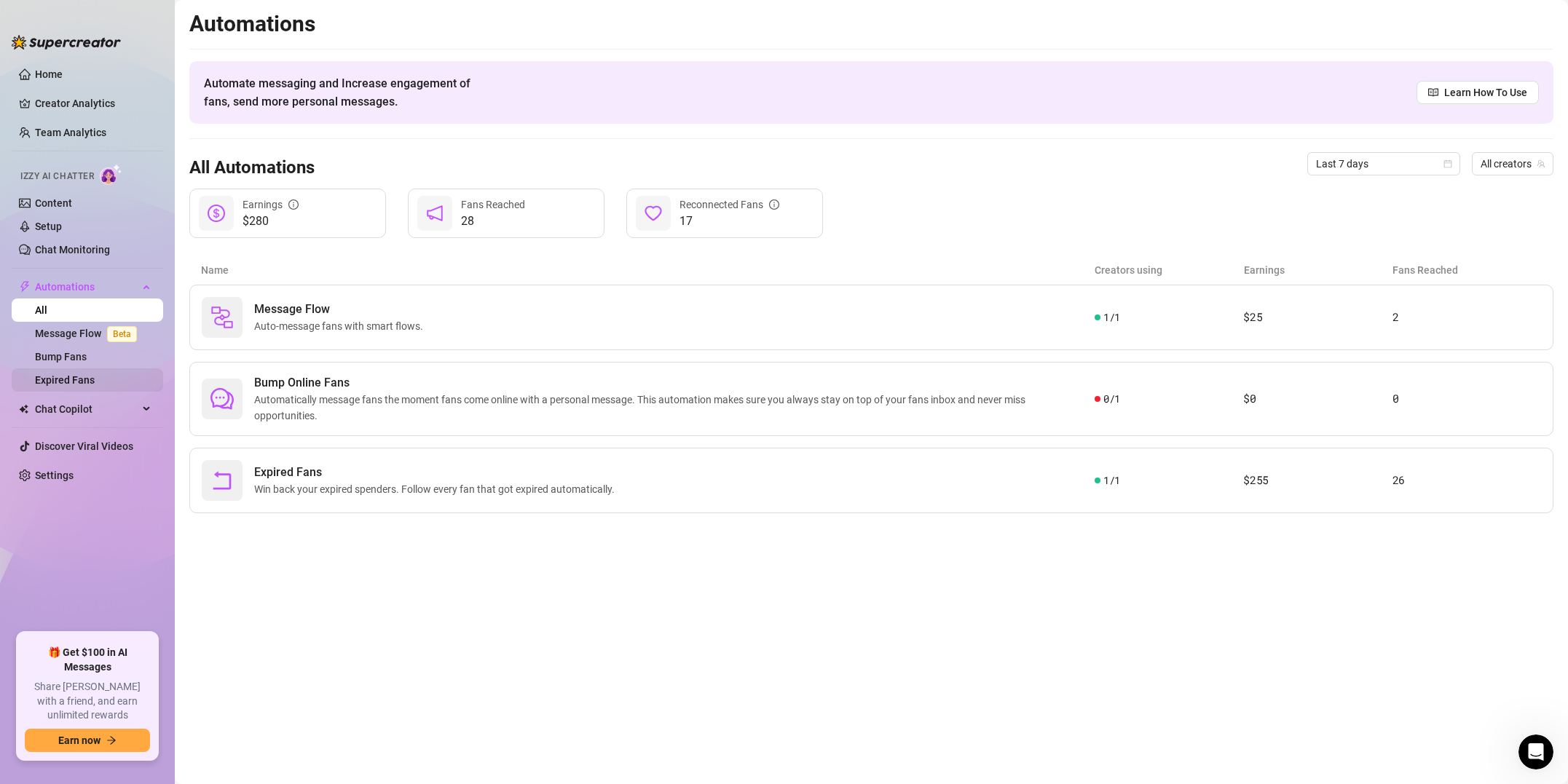
click at [87, 384] on link "Expired Fans" at bounding box center [65, 380] width 60 height 12
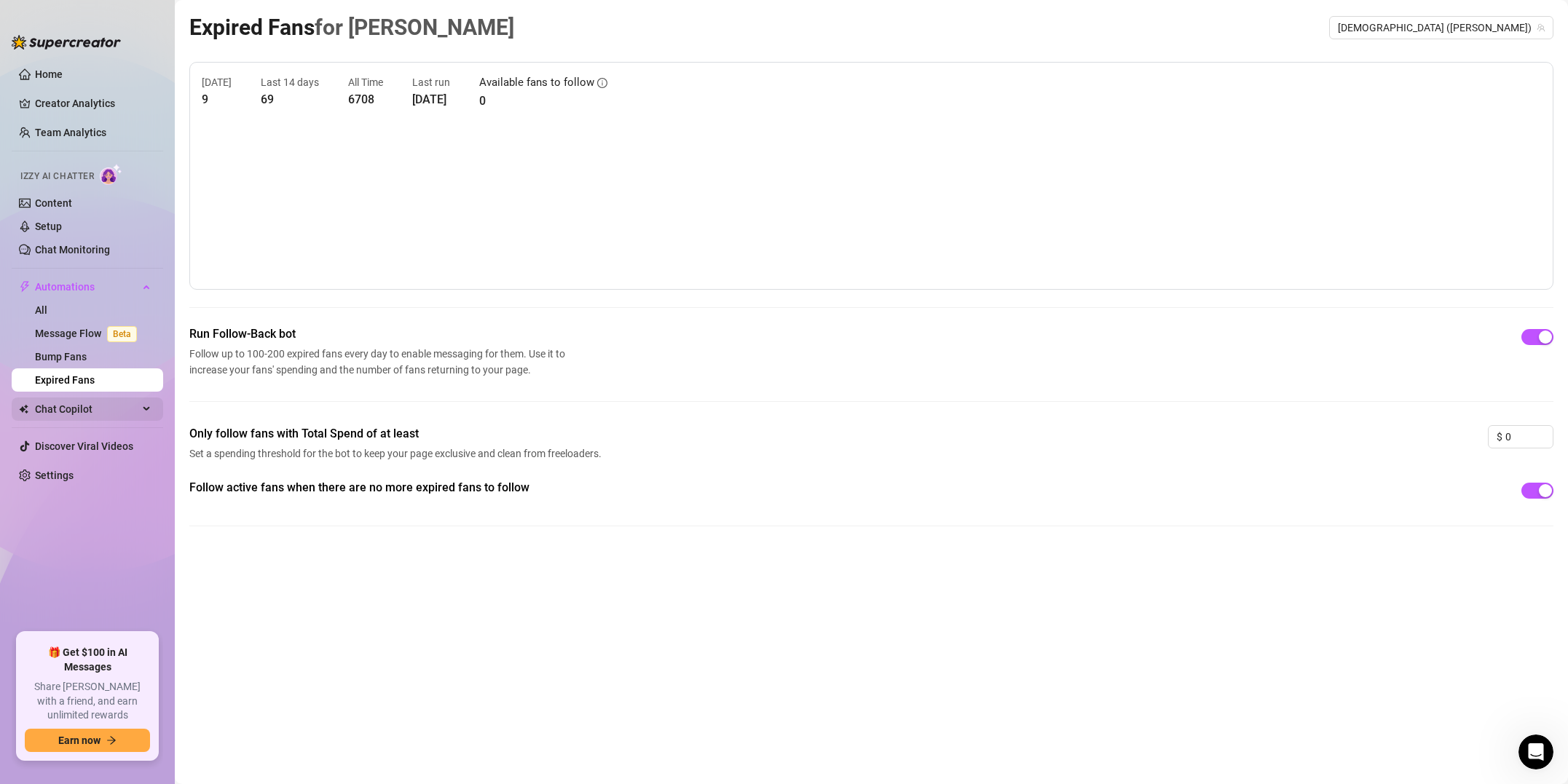
click at [87, 412] on span "Chat Copilot" at bounding box center [86, 409] width 104 height 24
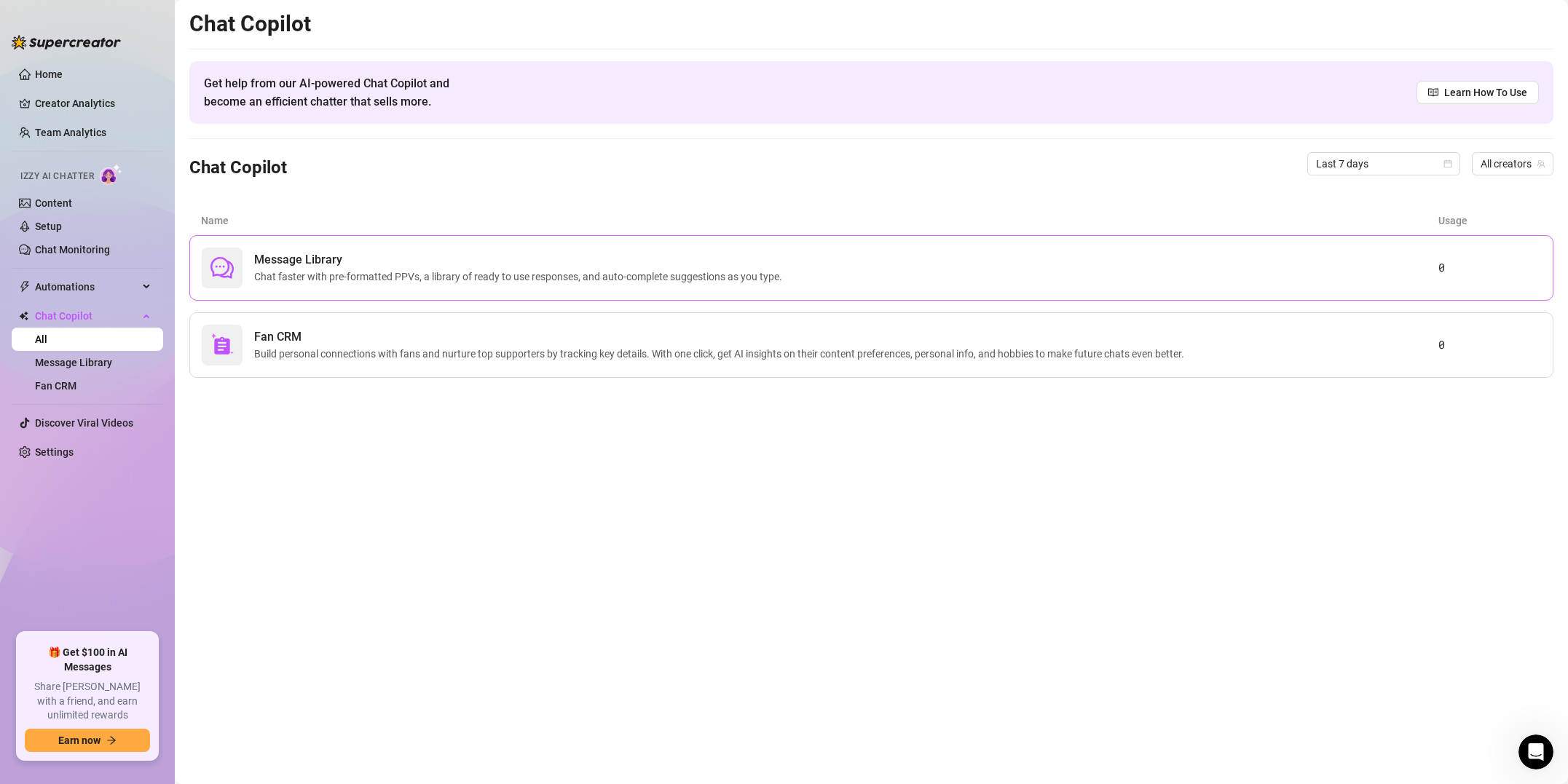
click at [484, 266] on span "Message Library" at bounding box center [520, 259] width 534 height 17
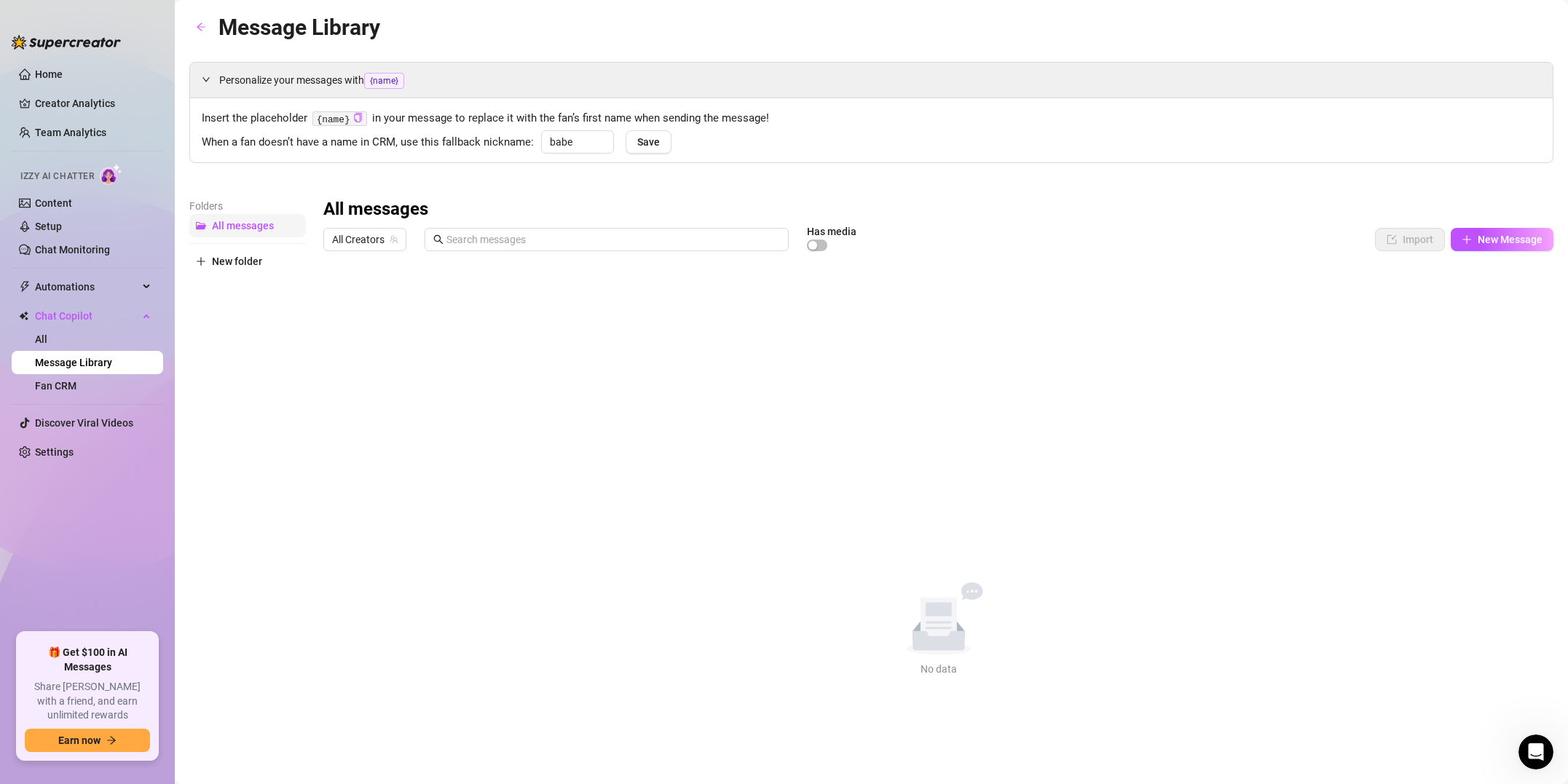
click at [221, 224] on span "All messages" at bounding box center [243, 226] width 62 height 12
click at [206, 80] on icon "expanded" at bounding box center [206, 79] width 7 height 5
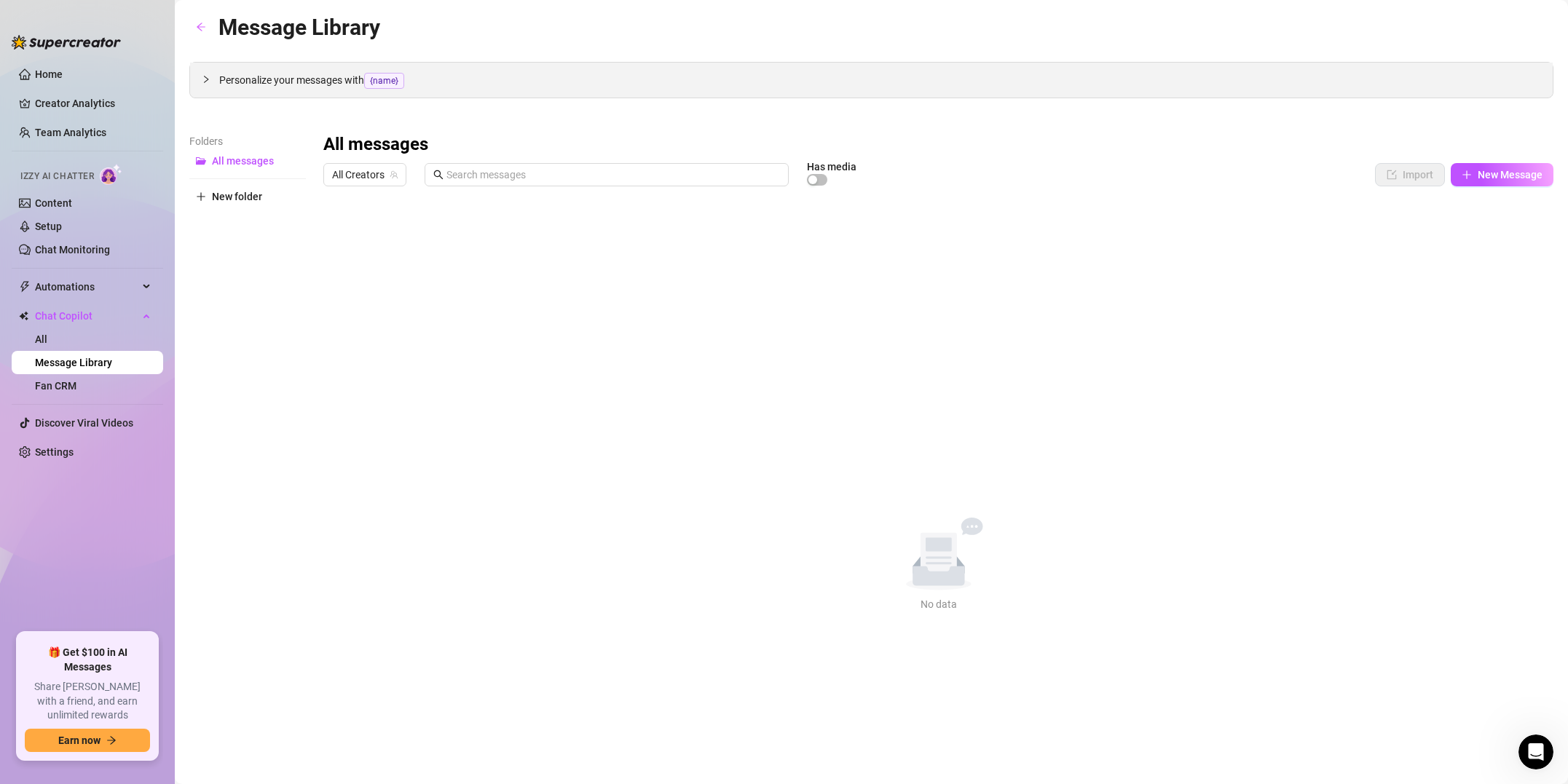
click at [206, 80] on icon "collapsed" at bounding box center [206, 79] width 9 height 9
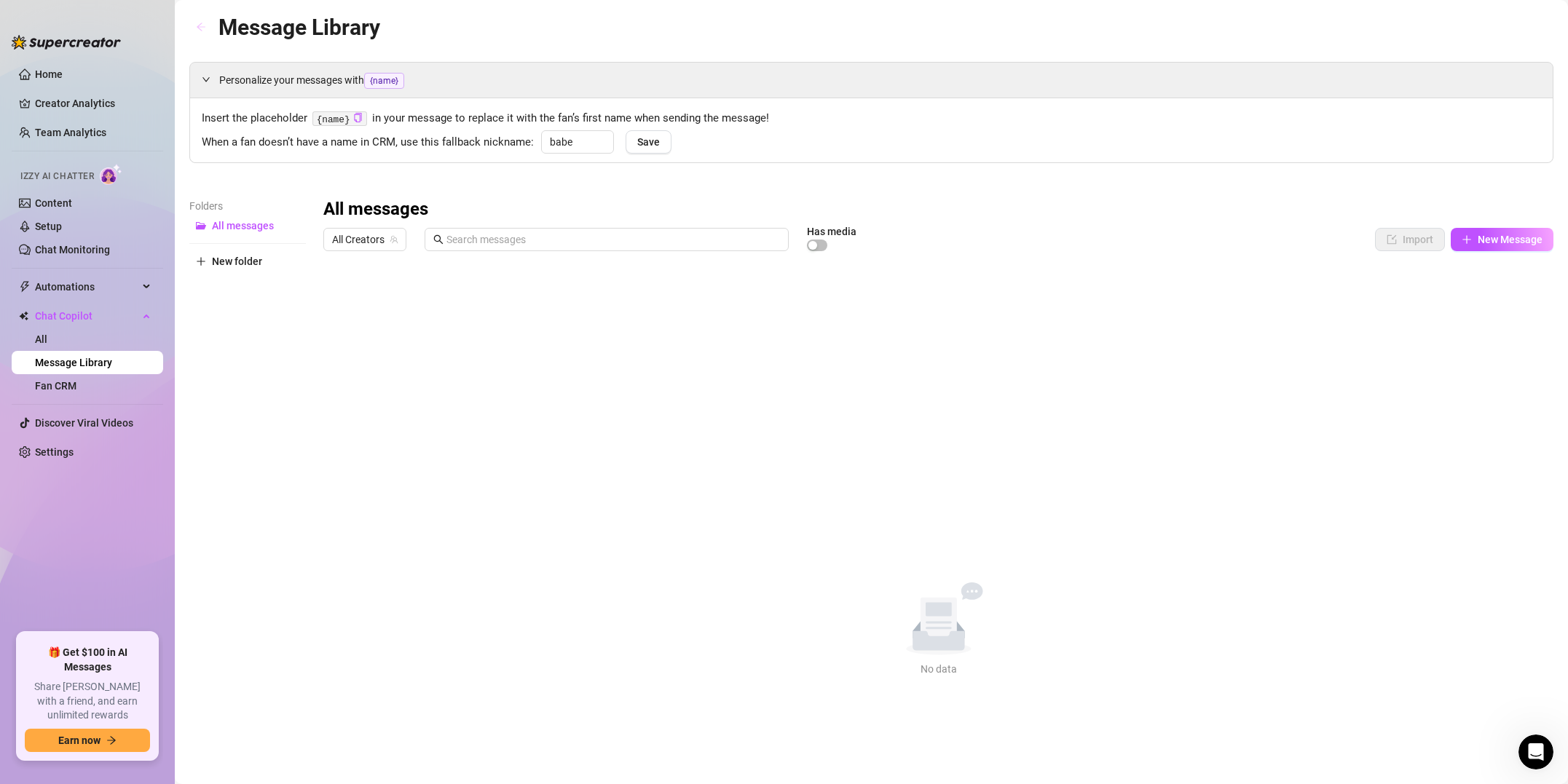
click at [200, 35] on button "button" at bounding box center [201, 28] width 24 height 24
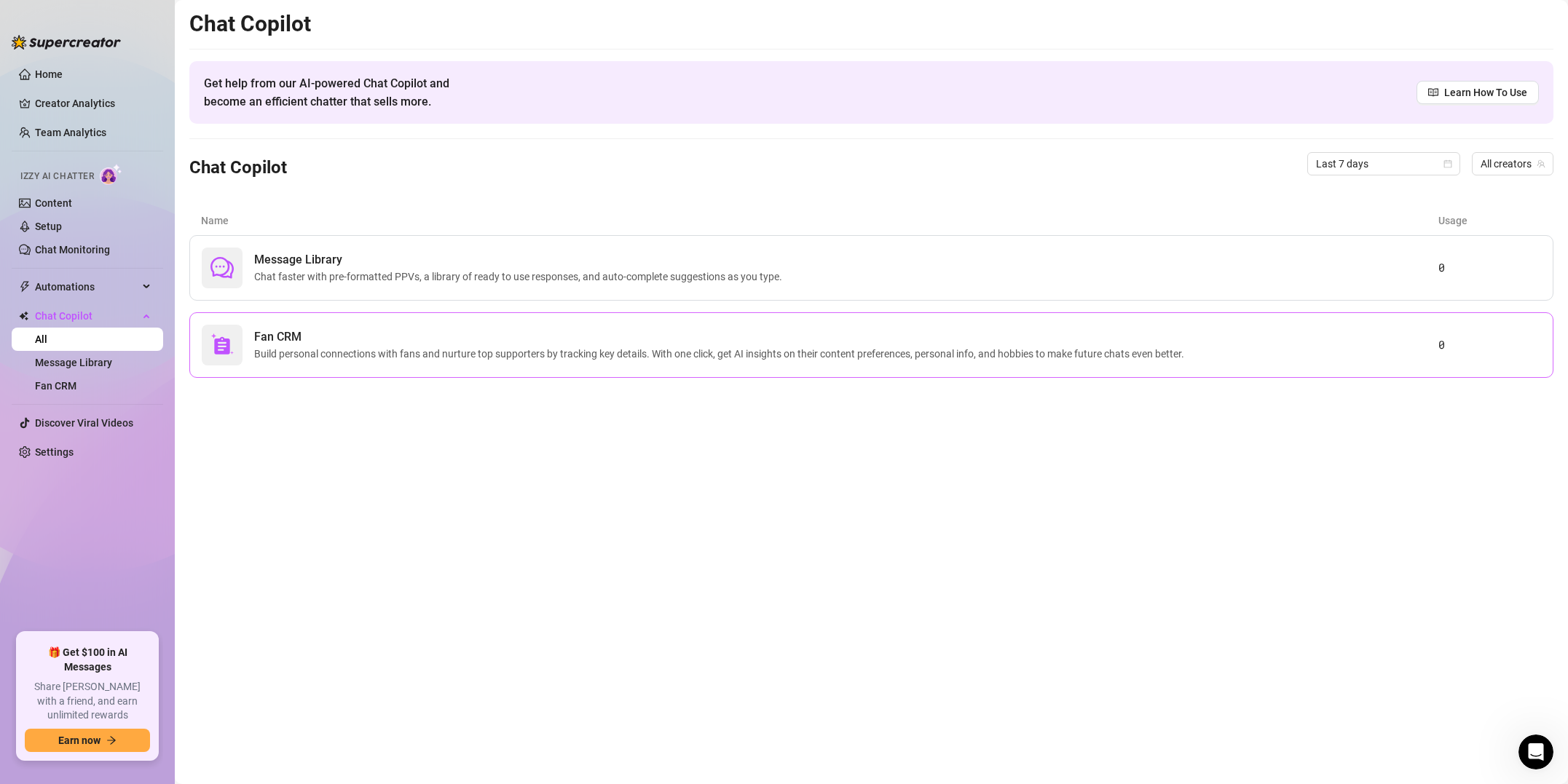
click at [417, 354] on span "Build personal connections with fans and nurture top supporters by tracking key…" at bounding box center [721, 354] width 936 height 16
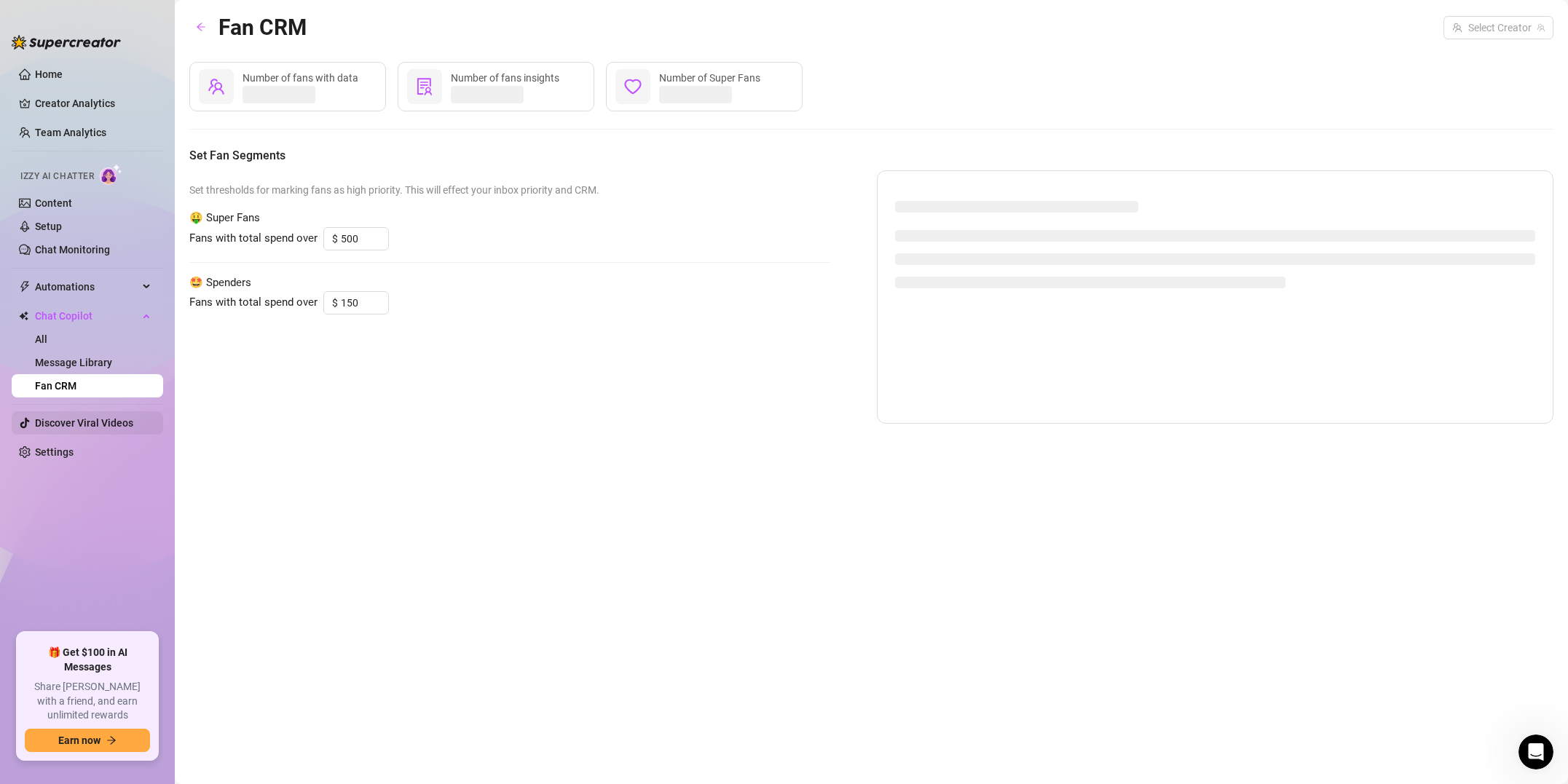
click at [104, 424] on link "Discover Viral Videos" at bounding box center [84, 423] width 98 height 12
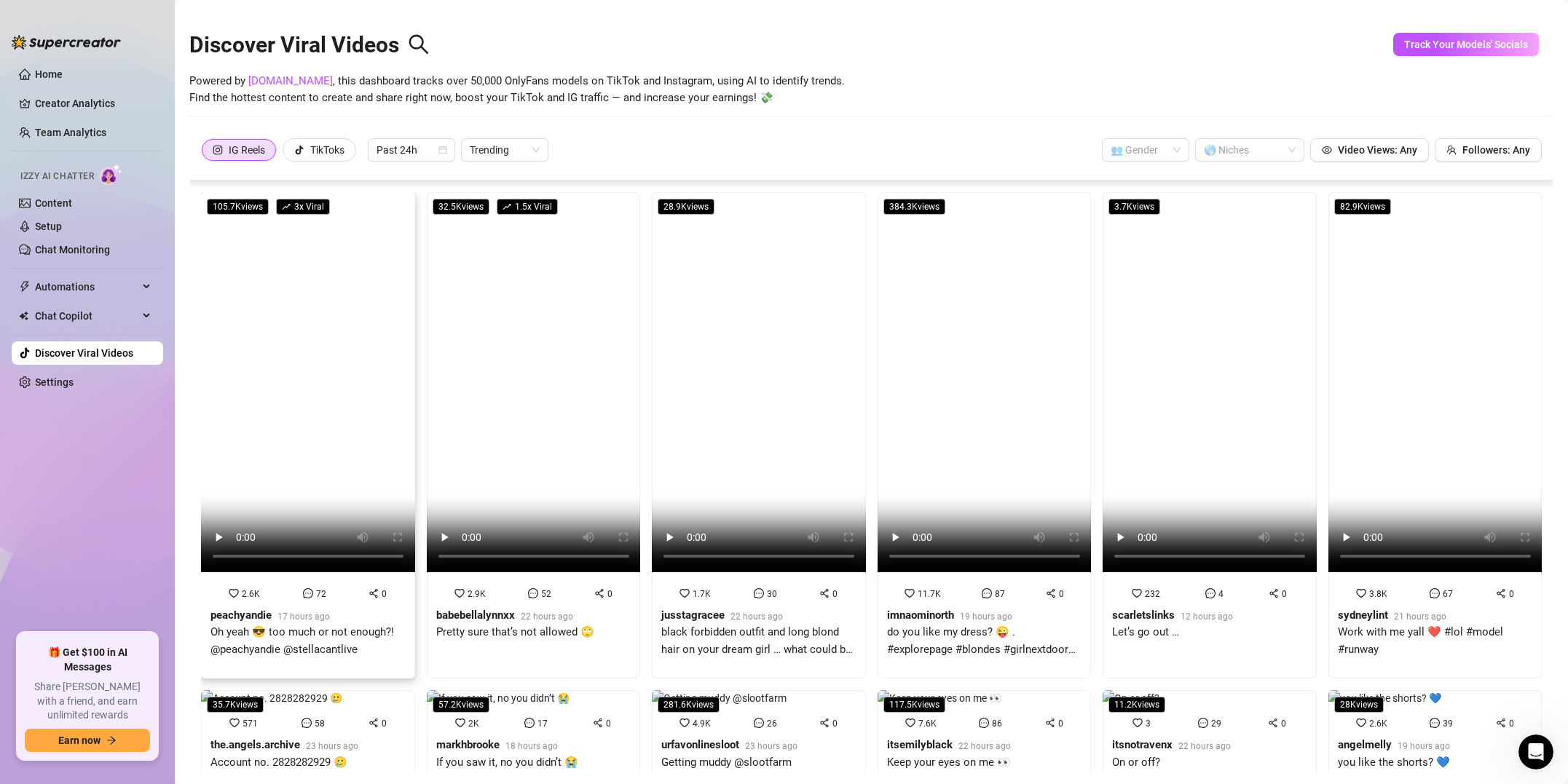
click at [367, 357] on video at bounding box center [307, 382] width 214 height 380
click at [541, 323] on video at bounding box center [533, 382] width 214 height 380
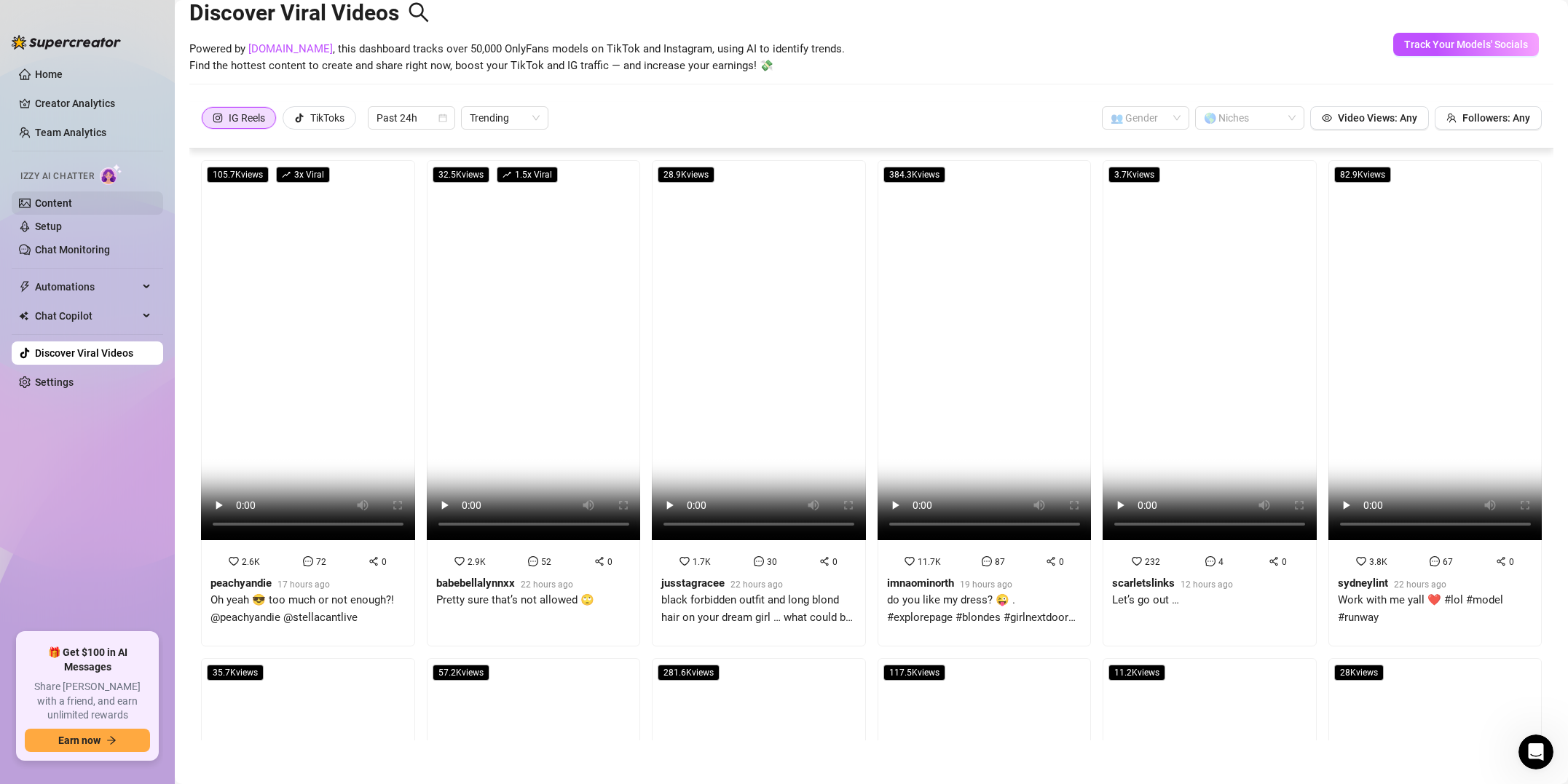
click at [49, 201] on link "Content" at bounding box center [53, 203] width 37 height 12
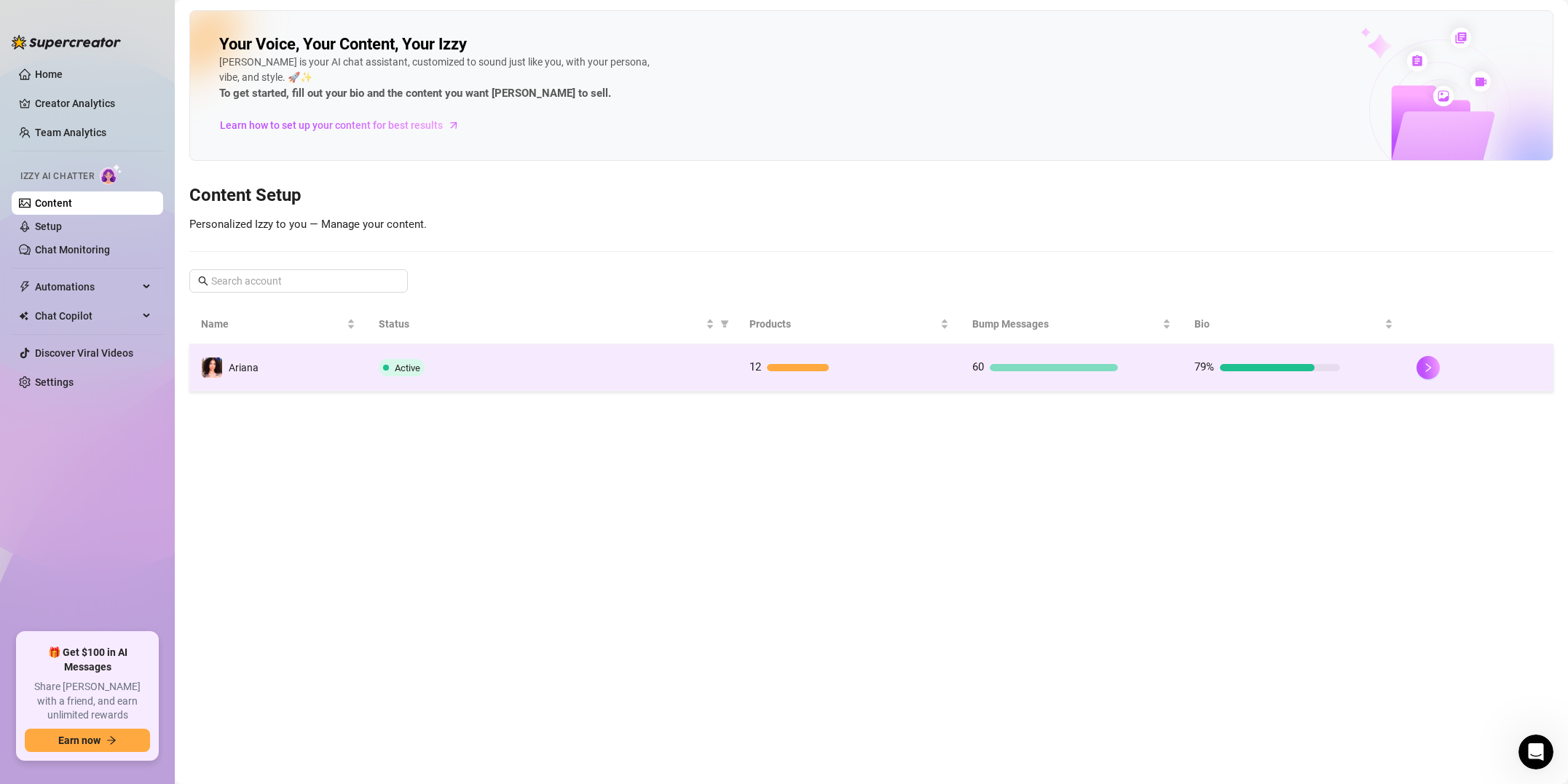
click at [1002, 367] on div at bounding box center [1053, 367] width 128 height 7
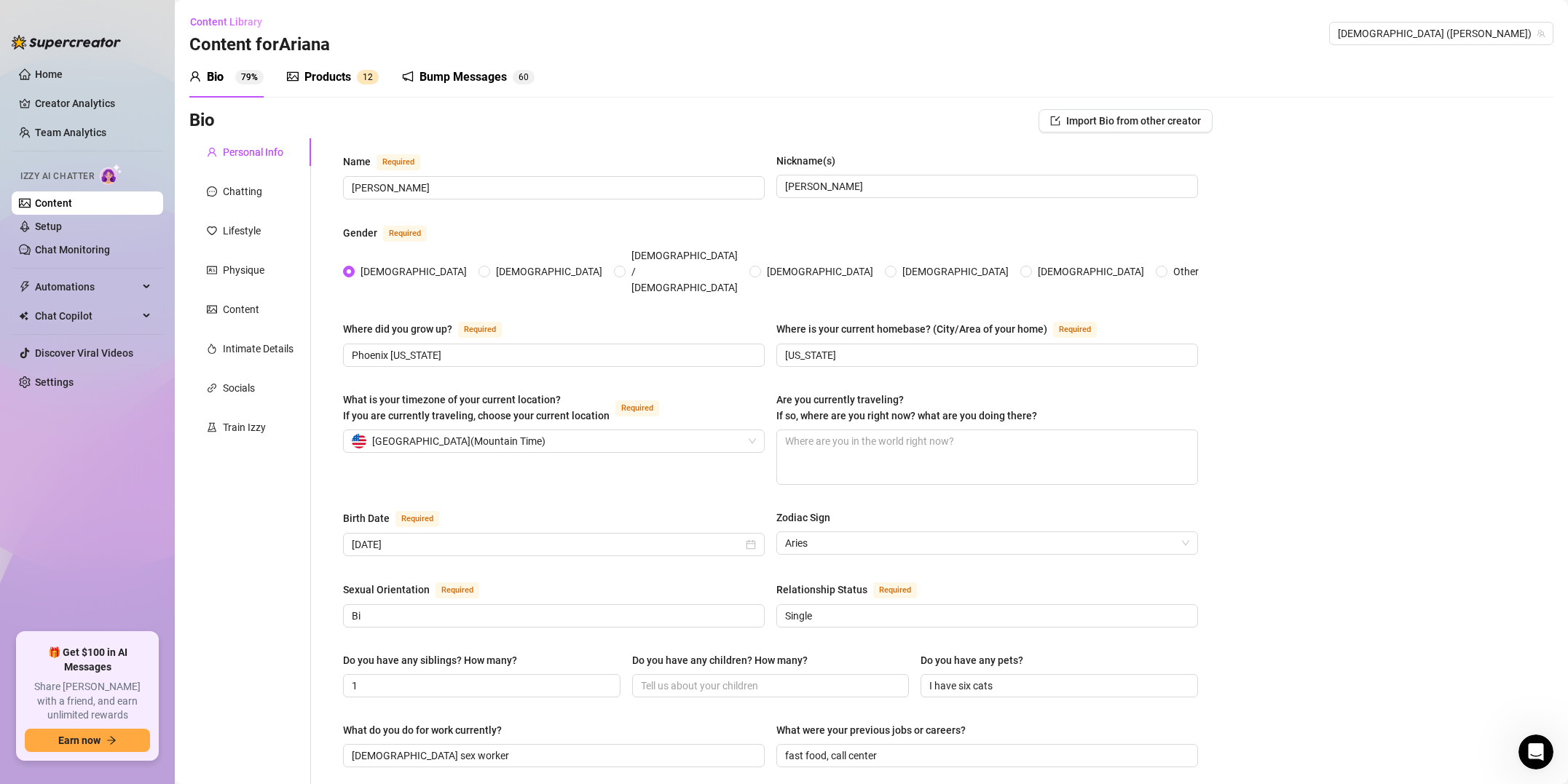
click at [489, 84] on div "Bump Messages" at bounding box center [463, 76] width 87 height 17
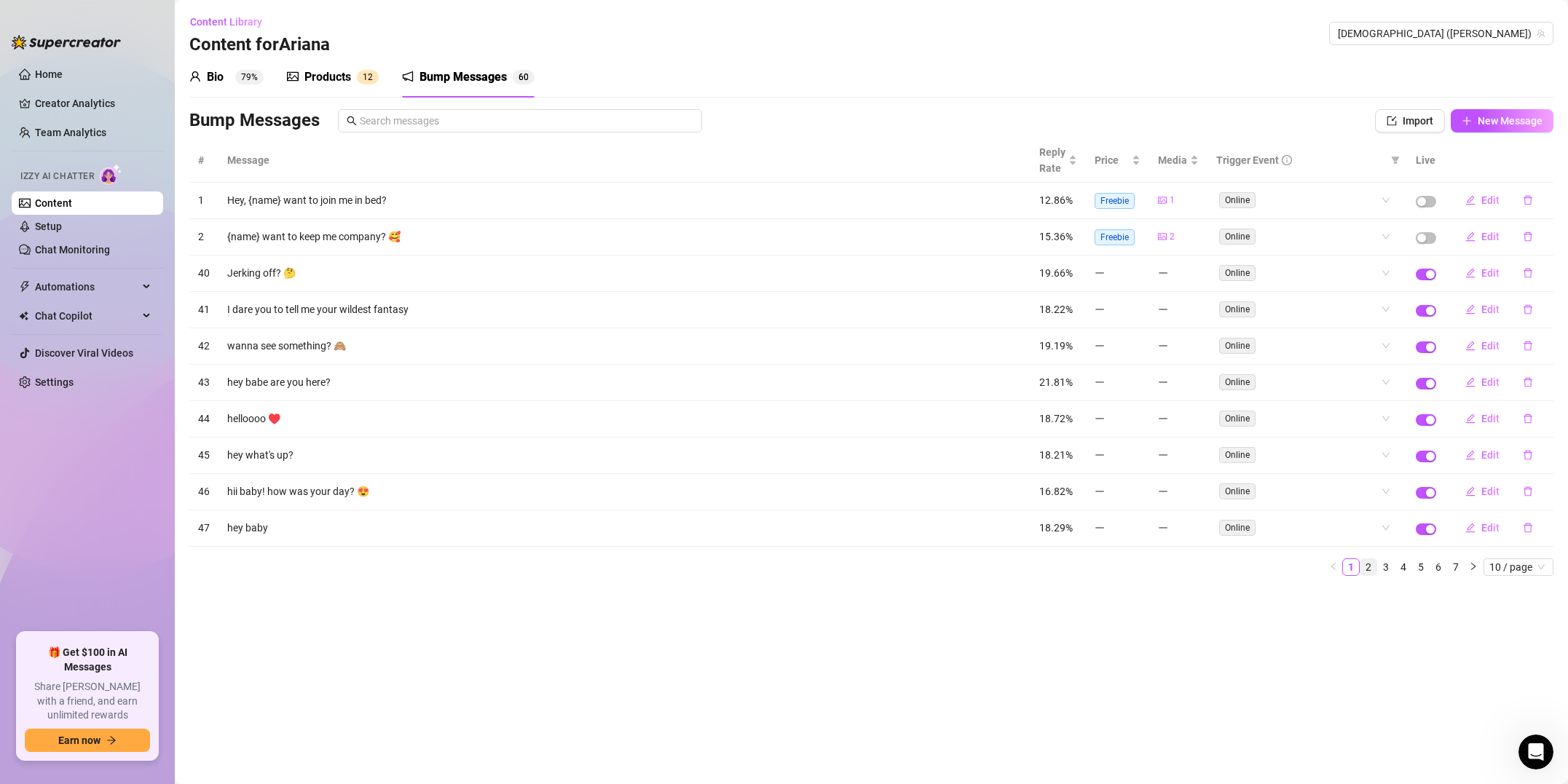
click at [1372, 568] on link "2" at bounding box center [1369, 568] width 16 height 16
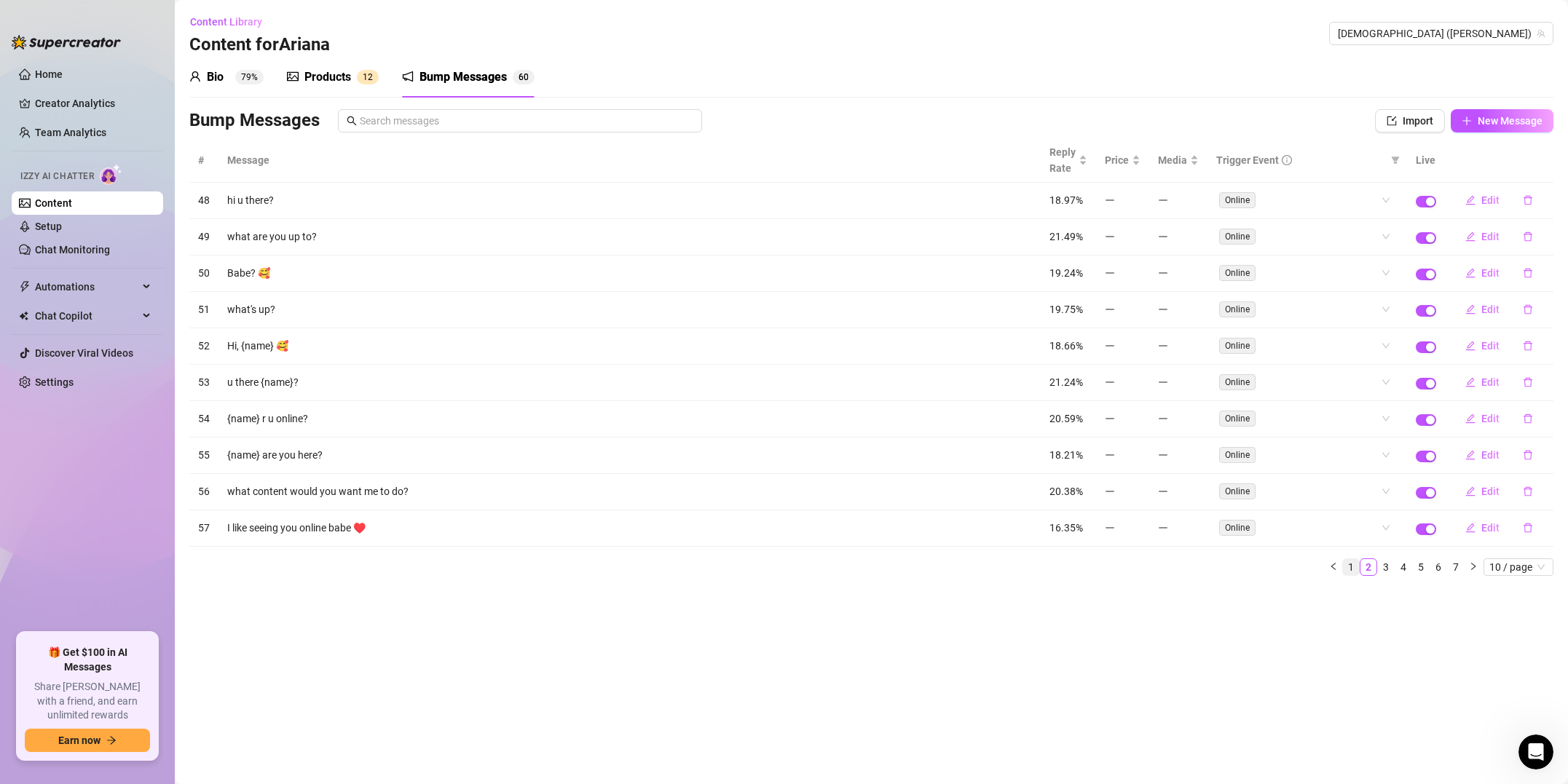
click at [1353, 565] on link "1" at bounding box center [1351, 568] width 16 height 16
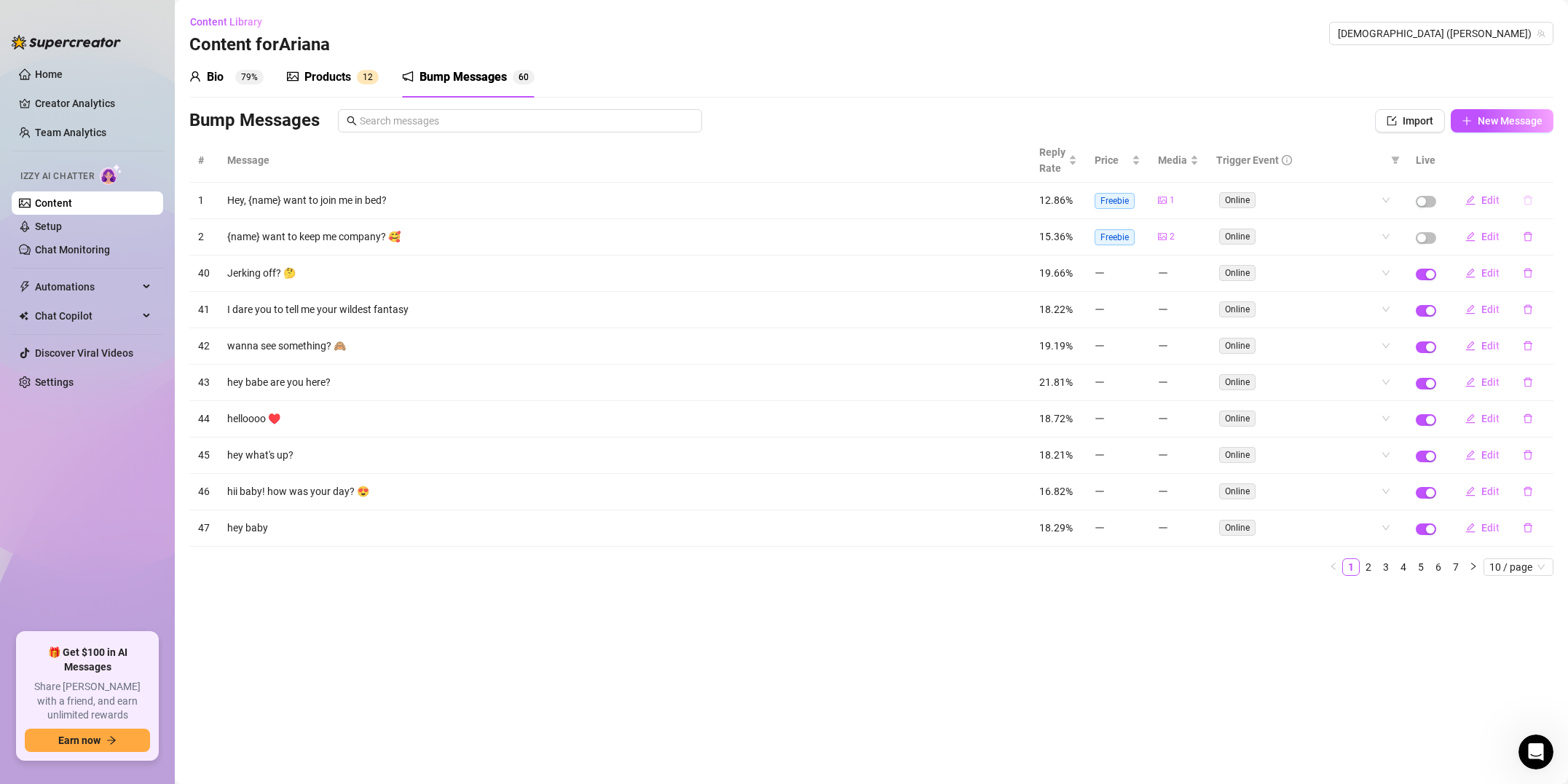
click at [1536, 201] on button "button" at bounding box center [1527, 200] width 34 height 24
click at [1547, 163] on span "Yes" at bounding box center [1543, 162] width 17 height 12
click at [1528, 202] on icon "delete" at bounding box center [1527, 200] width 10 height 10
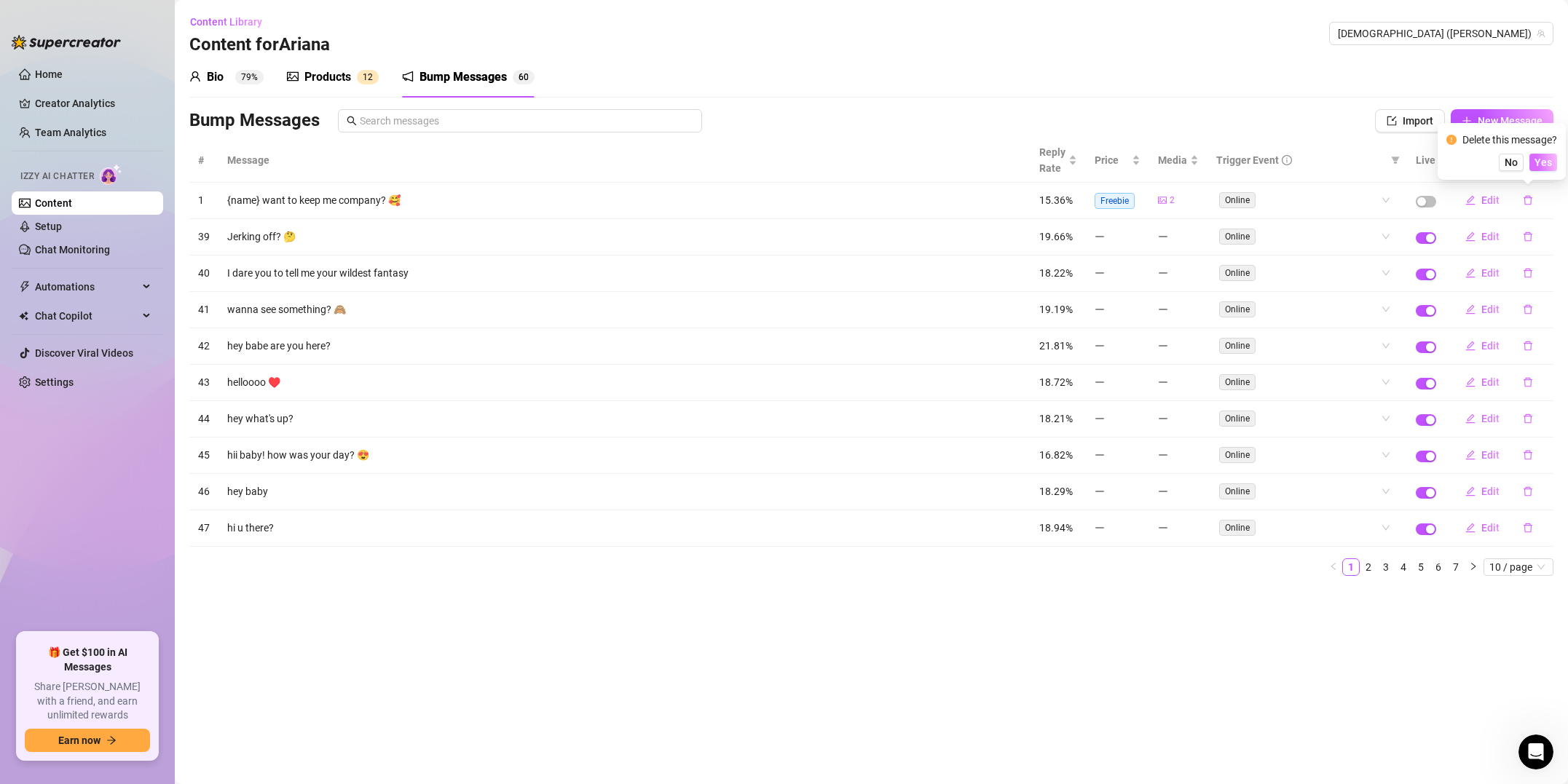
click at [1533, 164] on button "Yes" at bounding box center [1543, 162] width 27 height 17
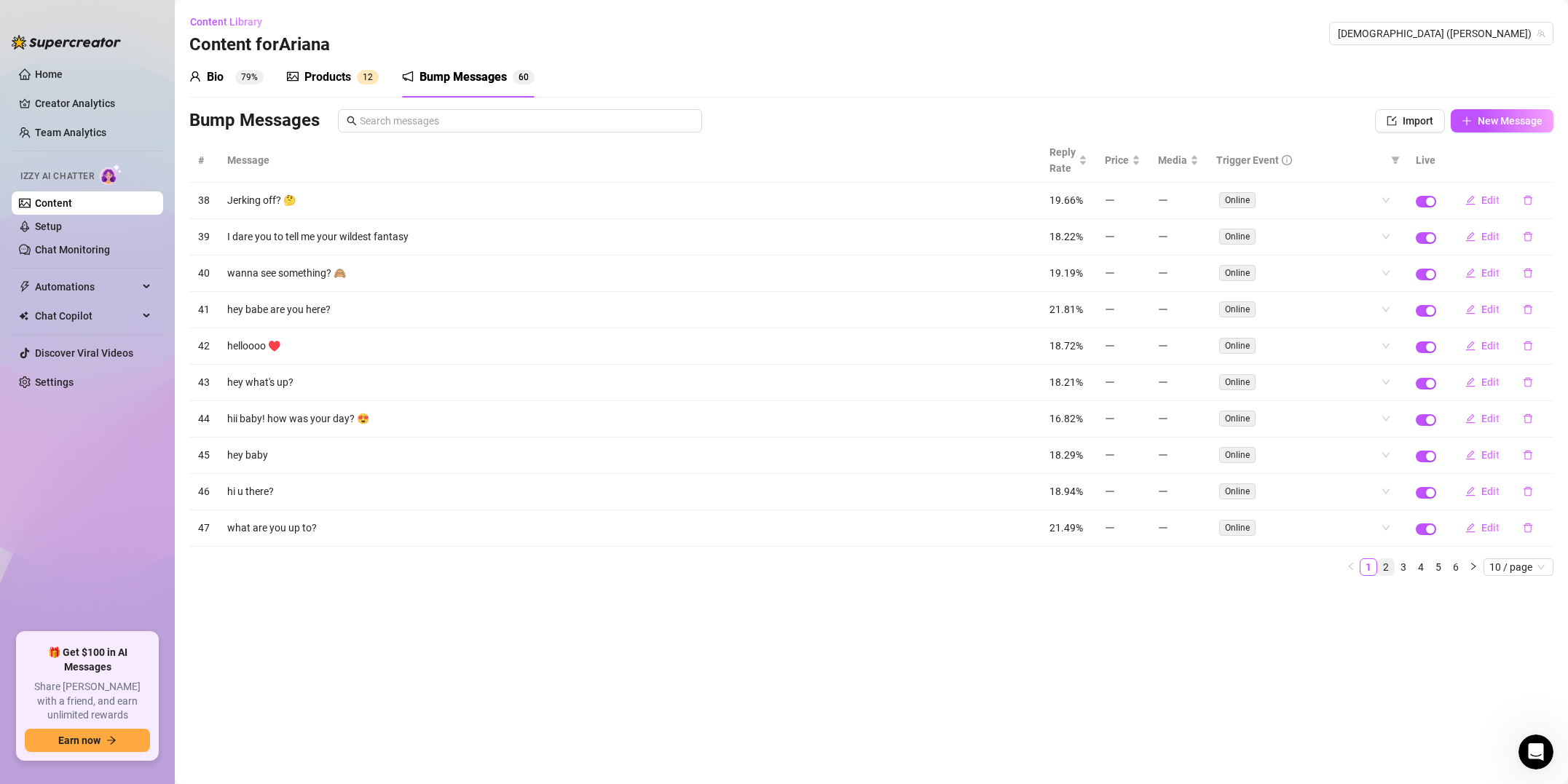
click at [1386, 568] on link "2" at bounding box center [1386, 568] width 16 height 16
click at [1369, 570] on link "1" at bounding box center [1369, 568] width 16 height 16
click at [1525, 273] on icon "delete" at bounding box center [1527, 273] width 10 height 10
click at [1538, 230] on span "Yes" at bounding box center [1543, 235] width 17 height 12
click at [1391, 565] on link "2" at bounding box center [1386, 568] width 16 height 16
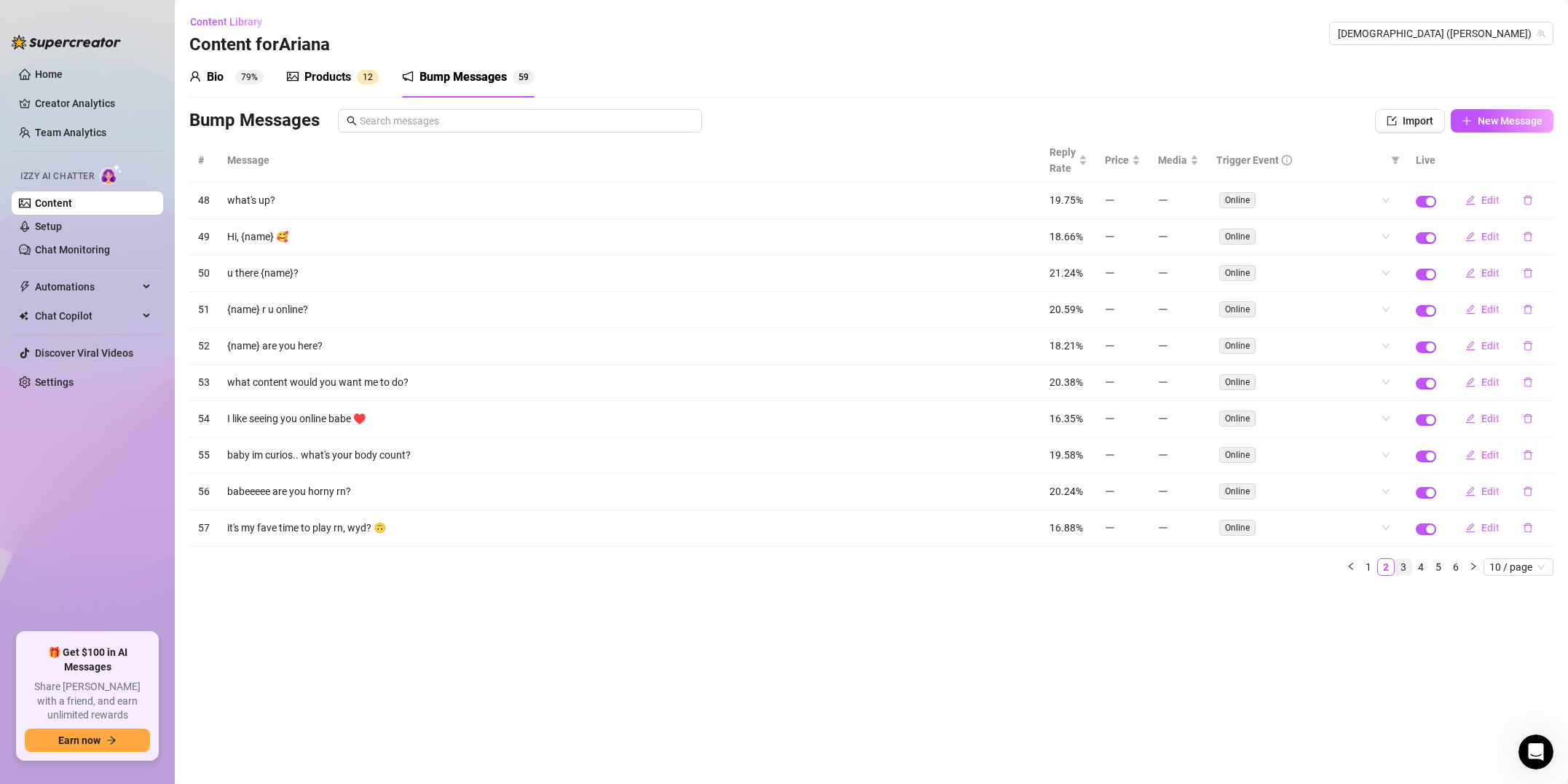
click at [1408, 571] on link "3" at bounding box center [1403, 568] width 16 height 16
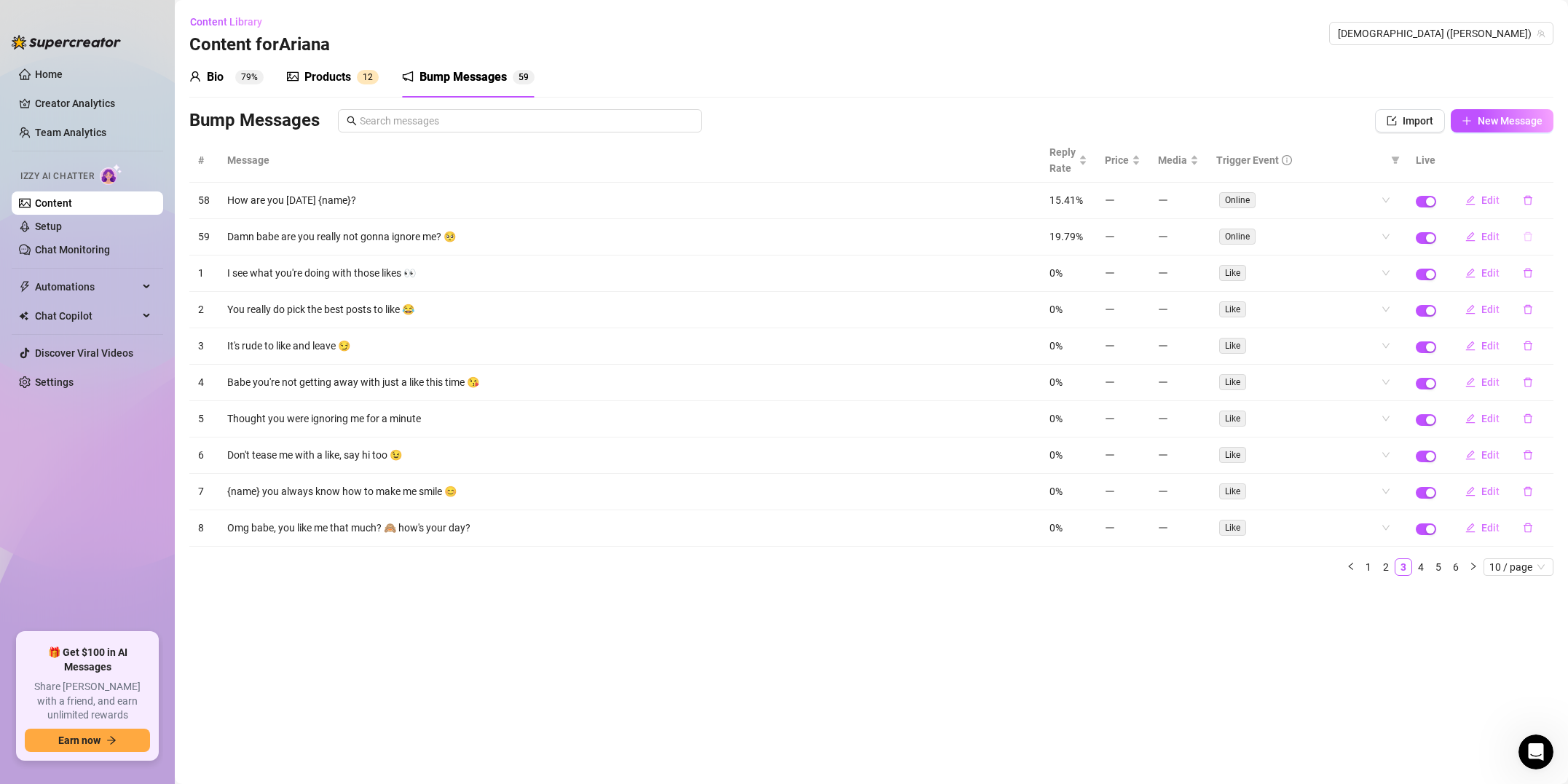
click at [1525, 237] on icon "delete" at bounding box center [1527, 236] width 10 height 10
click at [1542, 199] on span "Yes" at bounding box center [1543, 198] width 17 height 12
click at [1421, 568] on link "4" at bounding box center [1421, 568] width 16 height 16
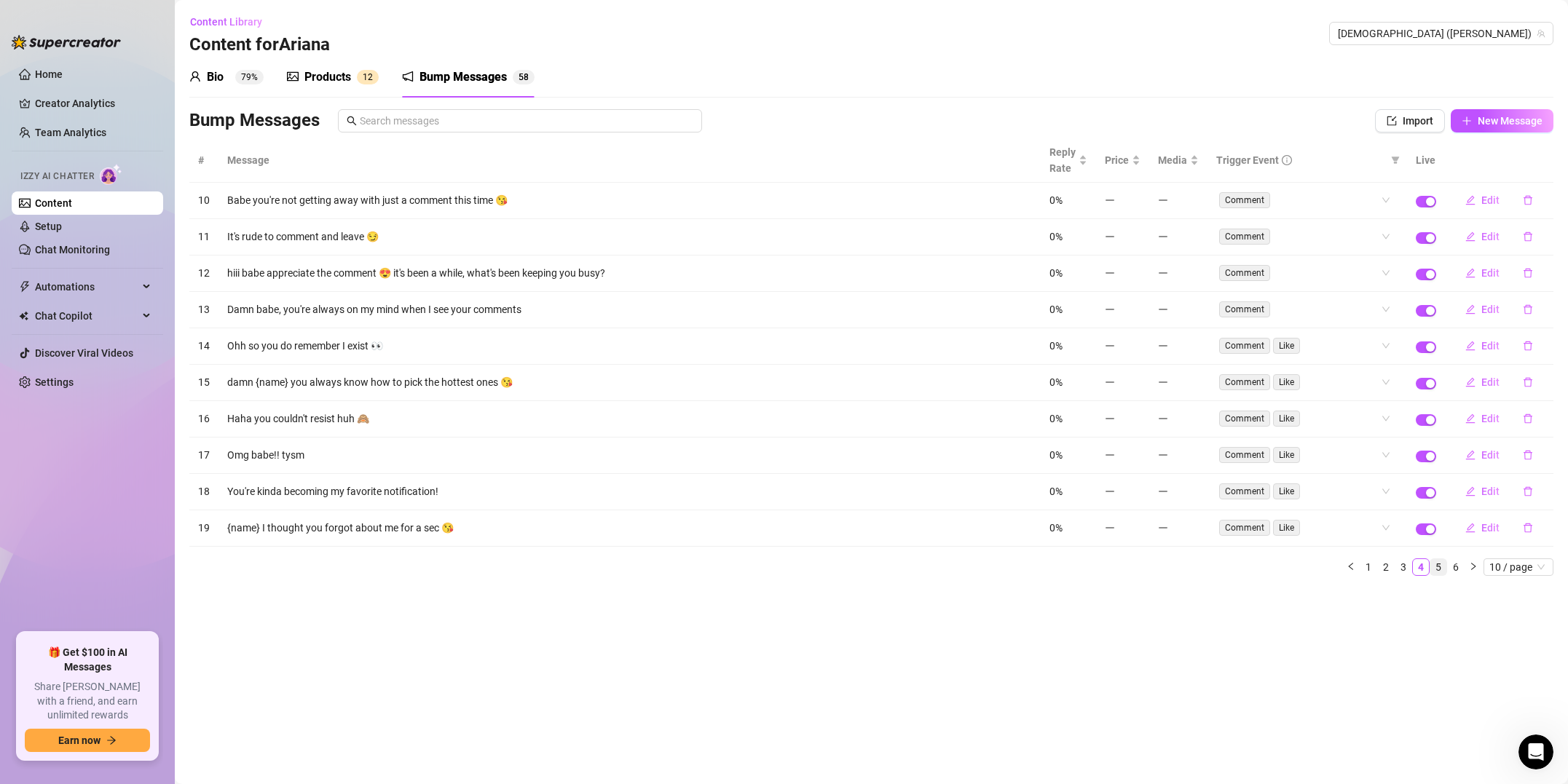
click at [1438, 568] on link "5" at bounding box center [1439, 568] width 16 height 16
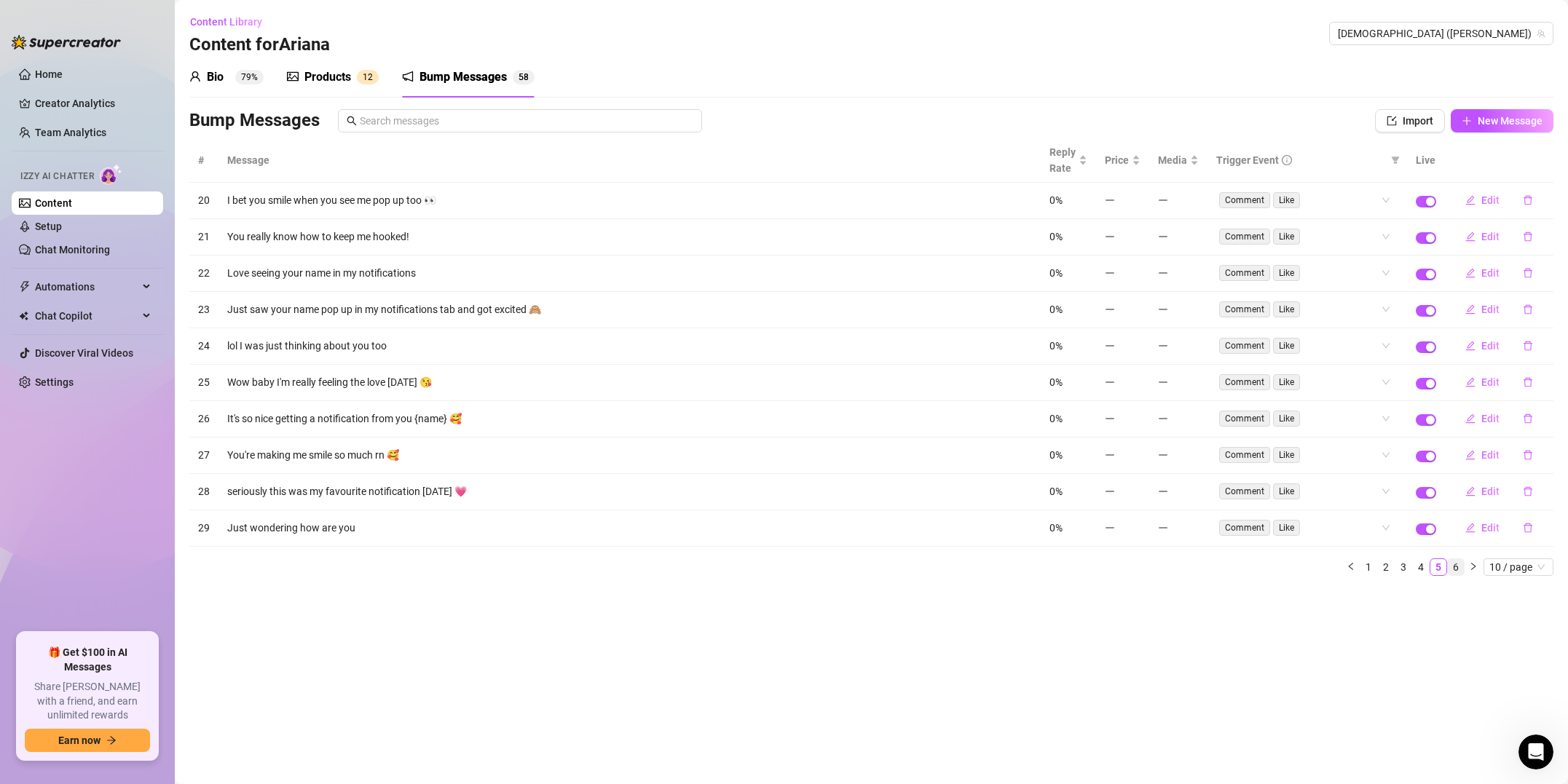
click at [1458, 567] on link "6" at bounding box center [1456, 568] width 16 height 16
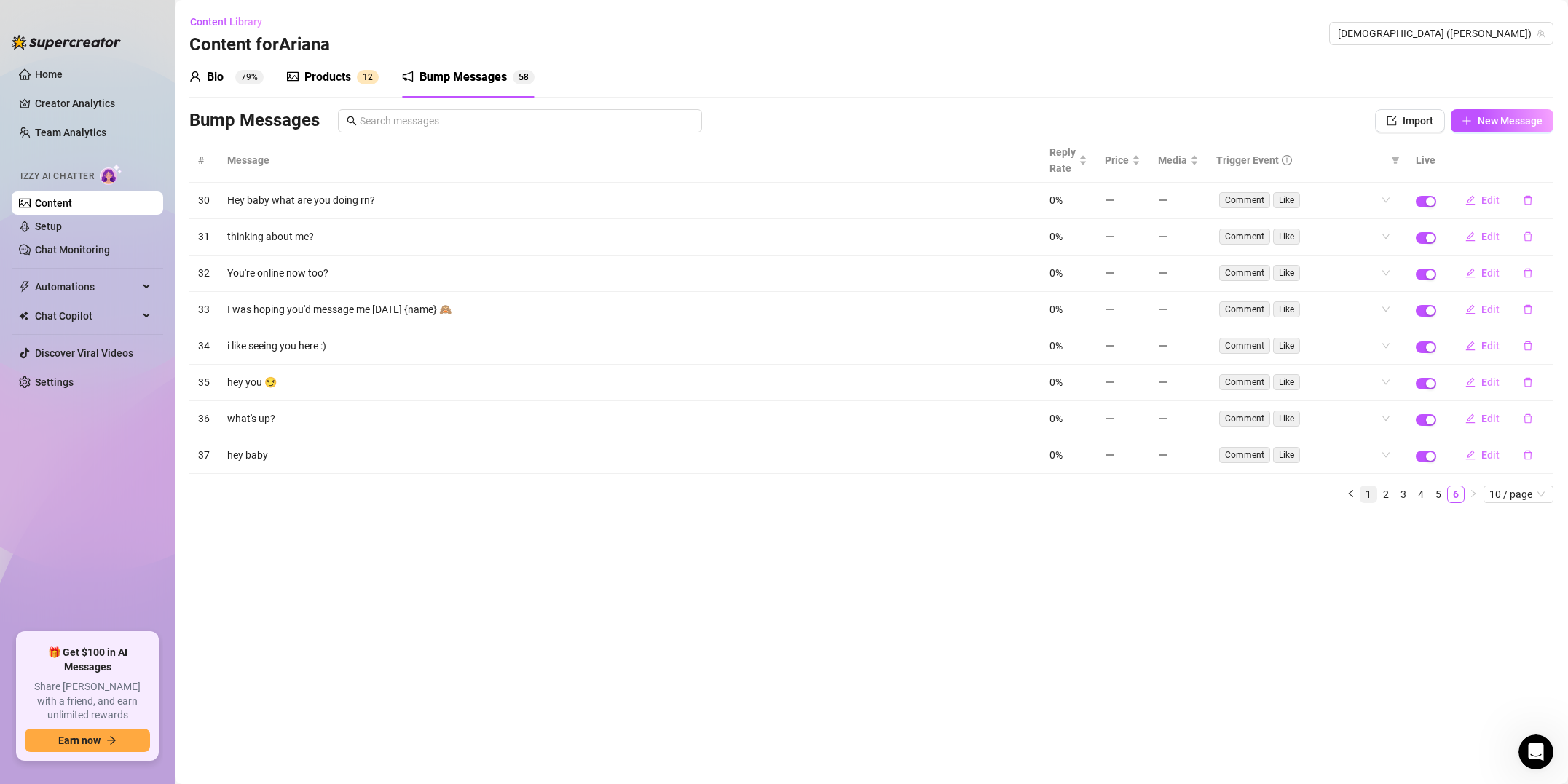
click at [1368, 498] on link "1" at bounding box center [1369, 495] width 16 height 16
